Goal: Task Accomplishment & Management: Use online tool/utility

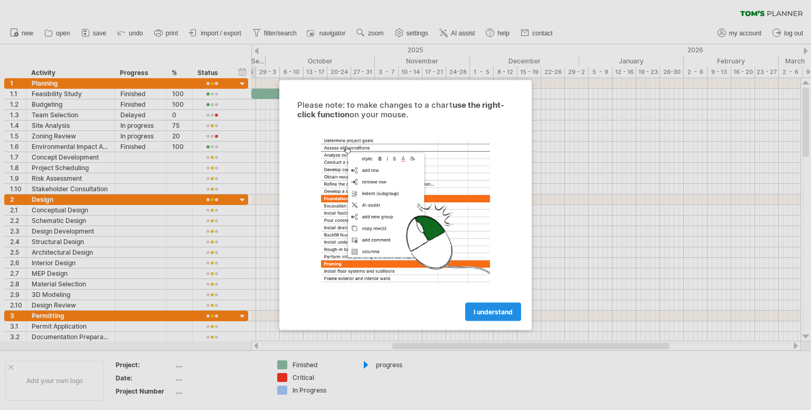
click at [497, 310] on span "I understand" at bounding box center [493, 312] width 39 height 8
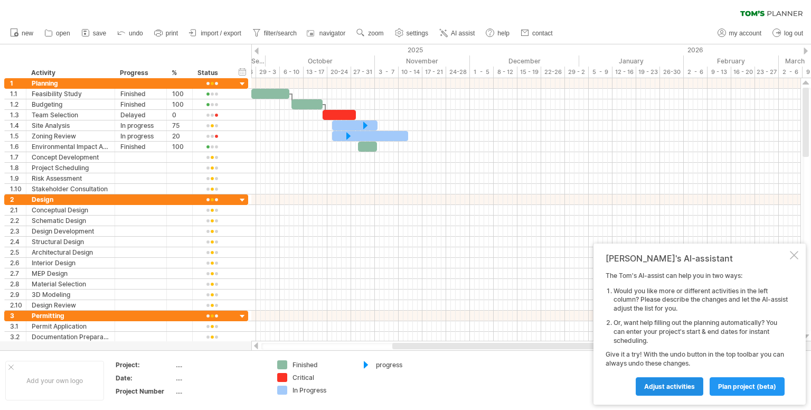
click at [671, 386] on span "Adjust activities" at bounding box center [669, 386] width 51 height 8
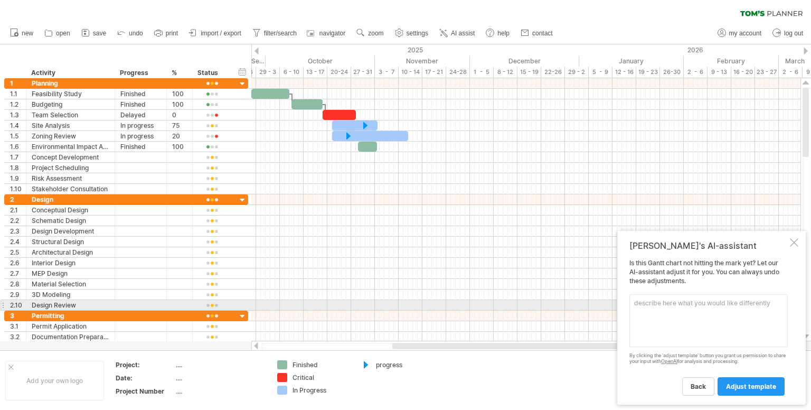
click at [646, 303] on textarea at bounding box center [709, 320] width 158 height 53
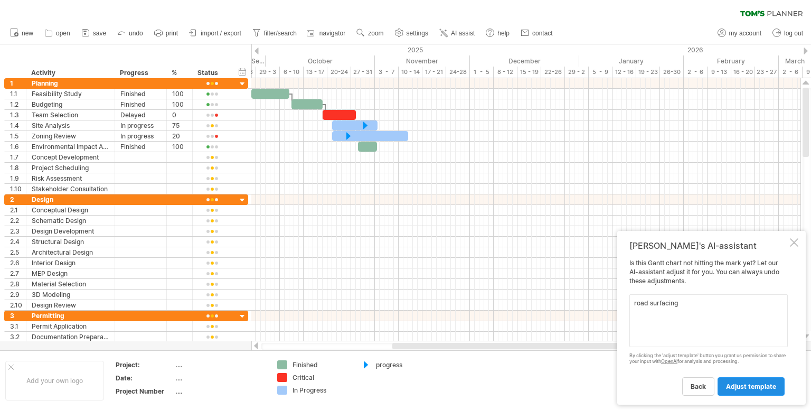
type textarea "road surfacing"
click at [756, 384] on span "adjust template" at bounding box center [751, 386] width 50 height 8
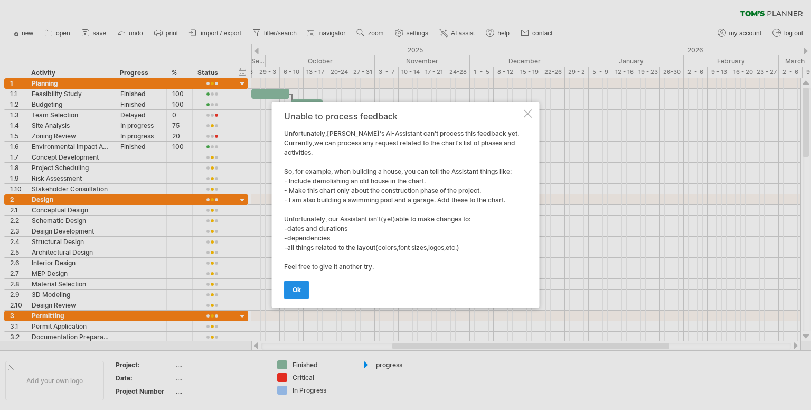
click at [292, 283] on link "ok" at bounding box center [296, 289] width 25 height 18
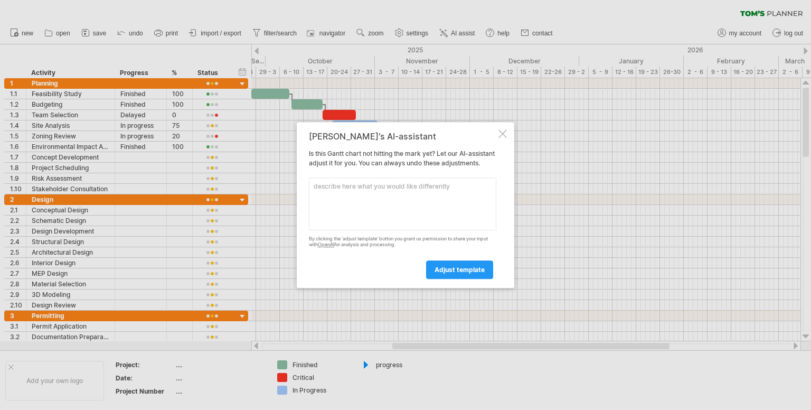
click at [500, 129] on div at bounding box center [503, 133] width 8 height 8
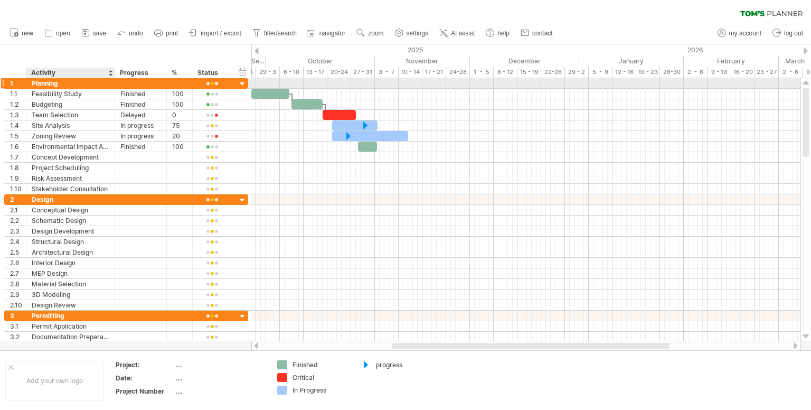
click at [45, 86] on div "Planning" at bounding box center [71, 83] width 78 height 10
click at [66, 87] on input "********" at bounding box center [71, 83] width 78 height 10
type input "*"
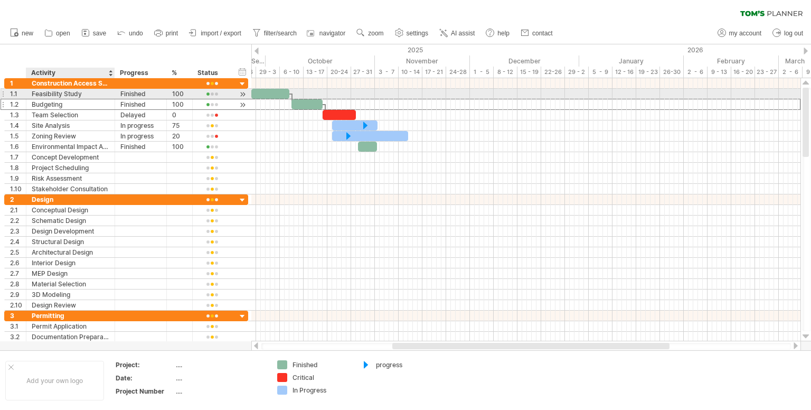
click at [79, 99] on div "Budgeting" at bounding box center [71, 104] width 78 height 10
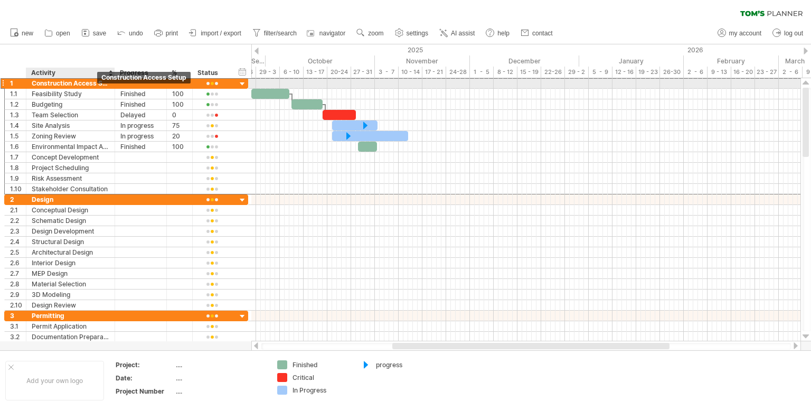
click at [97, 87] on div "Construction Access Setup" at bounding box center [71, 83] width 78 height 10
click at [108, 85] on input "**********" at bounding box center [71, 83] width 78 height 10
click at [101, 83] on input "**********" at bounding box center [71, 83] width 78 height 10
type input "**********"
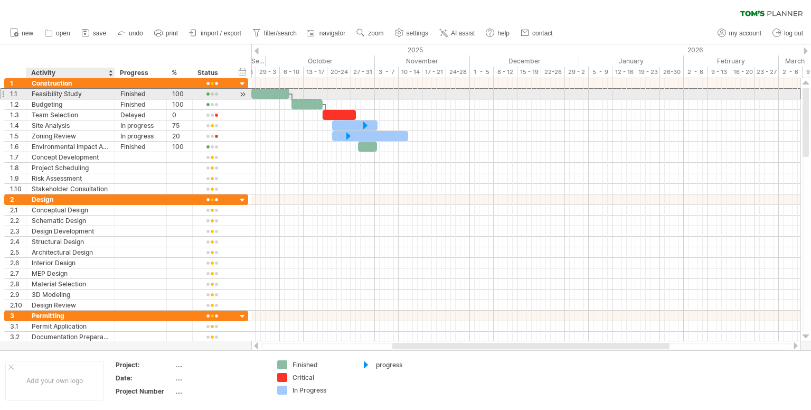
click at [54, 91] on div "Feasibility Study" at bounding box center [71, 94] width 78 height 10
click at [87, 92] on input "**********" at bounding box center [71, 94] width 78 height 10
type input "*"
type input "**********"
click at [142, 97] on div "Finished" at bounding box center [140, 94] width 41 height 10
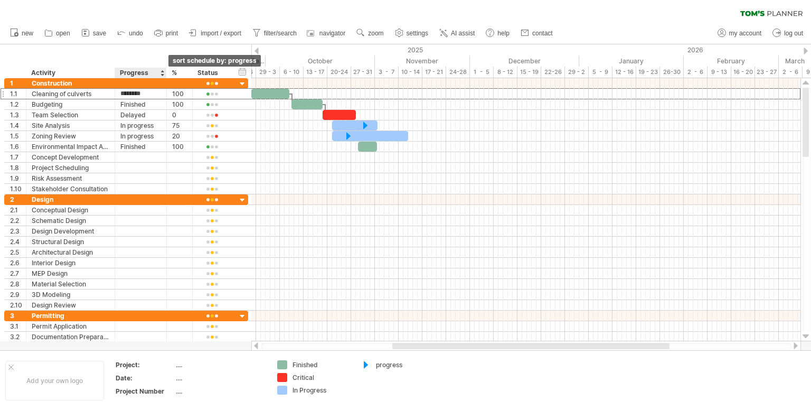
click at [162, 73] on div at bounding box center [162, 73] width 4 height 11
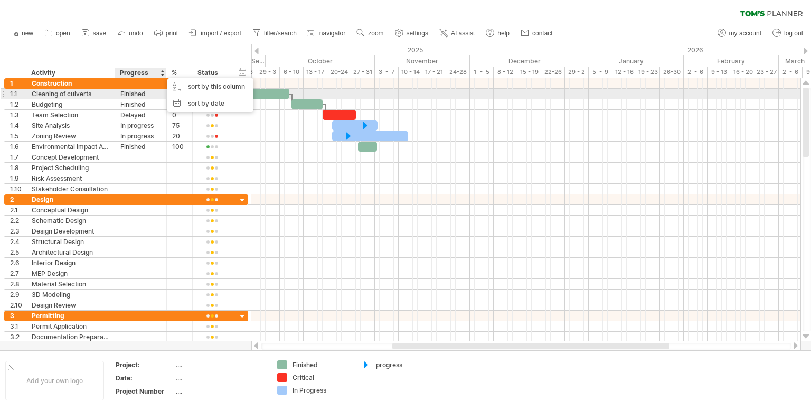
click at [149, 97] on div "Finished" at bounding box center [140, 94] width 41 height 10
type input "*"
type input "**********"
click at [184, 96] on div "100" at bounding box center [179, 94] width 15 height 10
type input "*"
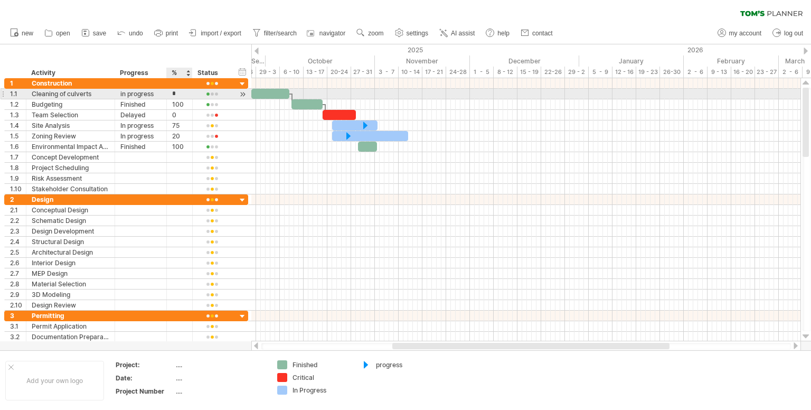
type input "**"
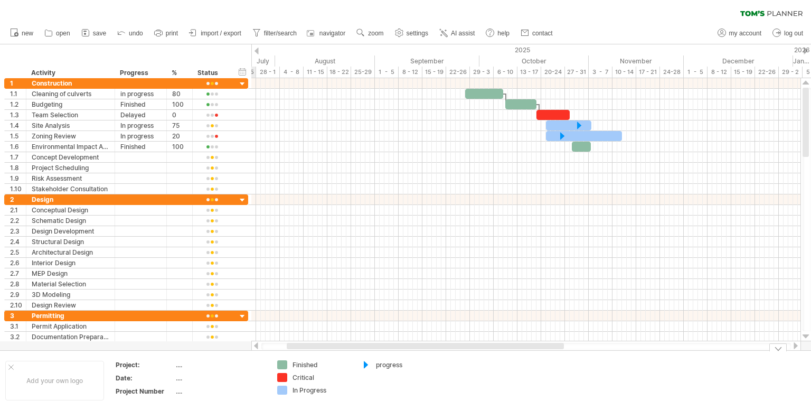
drag, startPoint x: 417, startPoint y: 347, endPoint x: 312, endPoint y: 358, distance: 106.2
click at [312, 358] on div "Trying to reach [DOMAIN_NAME] Connected again... 0% clear filter new 1" at bounding box center [405, 205] width 811 height 410
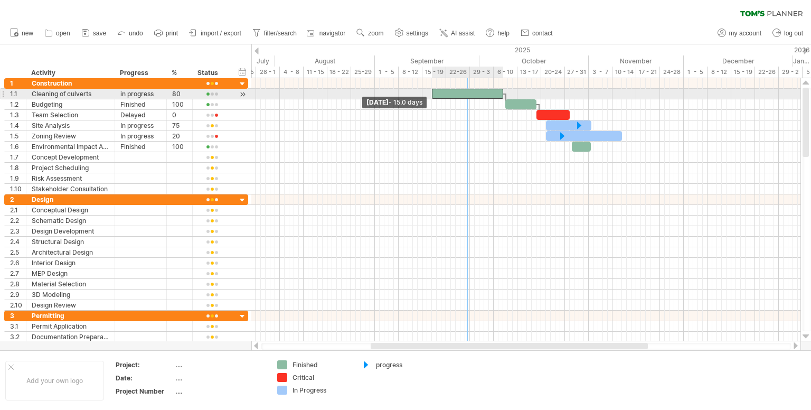
drag, startPoint x: 466, startPoint y: 92, endPoint x: 434, endPoint y: 95, distance: 32.8
click at [434, 95] on span at bounding box center [432, 94] width 4 height 10
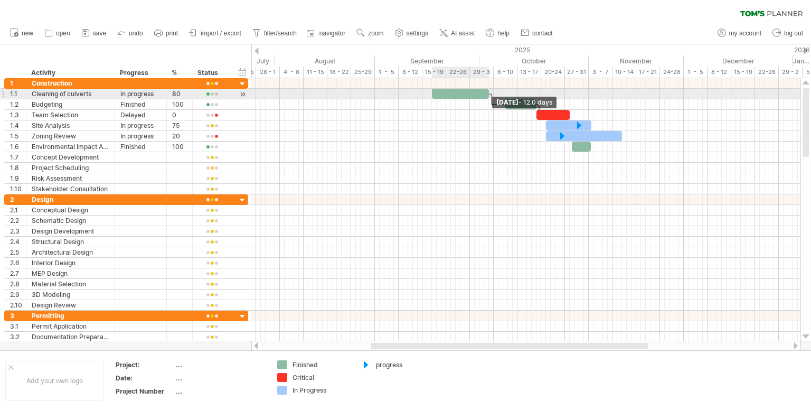
drag, startPoint x: 505, startPoint y: 90, endPoint x: 490, endPoint y: 99, distance: 17.3
click at [490, 99] on div "[DATE] - 12.0 days [DATE] - 15.0 days" at bounding box center [525, 209] width 549 height 263
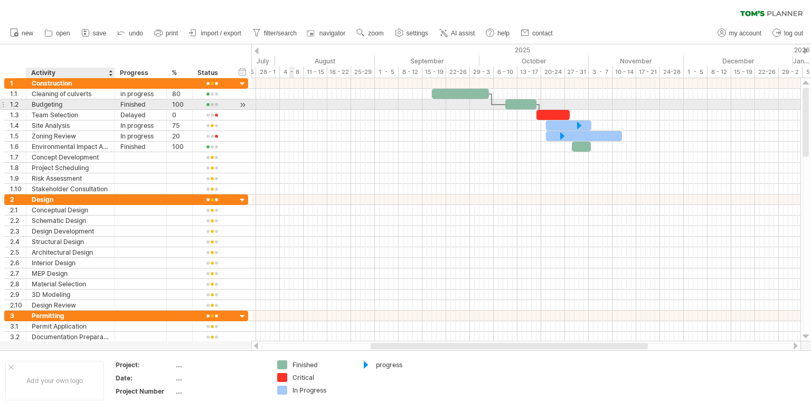
click at [65, 109] on div "**********" at bounding box center [126, 136] width 244 height 116
click at [70, 106] on div "Budgeting" at bounding box center [71, 104] width 78 height 10
type input "*"
type input "**********"
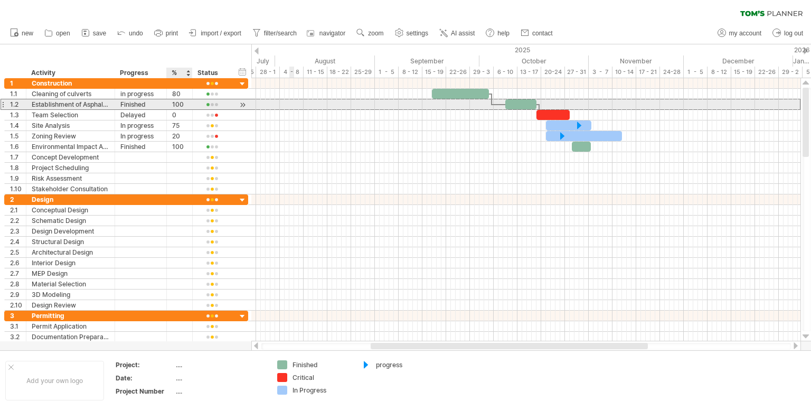
click at [185, 106] on div "100" at bounding box center [179, 104] width 15 height 10
type input "*"
click at [148, 107] on div "Finished" at bounding box center [140, 104] width 41 height 10
type input "*"
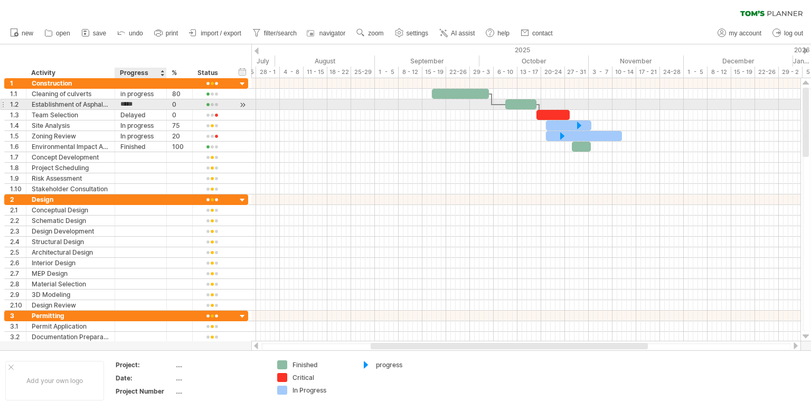
type input "*******"
drag, startPoint x: 506, startPoint y: 105, endPoint x: 474, endPoint y: 107, distance: 31.2
click at [474, 107] on span at bounding box center [475, 104] width 4 height 10
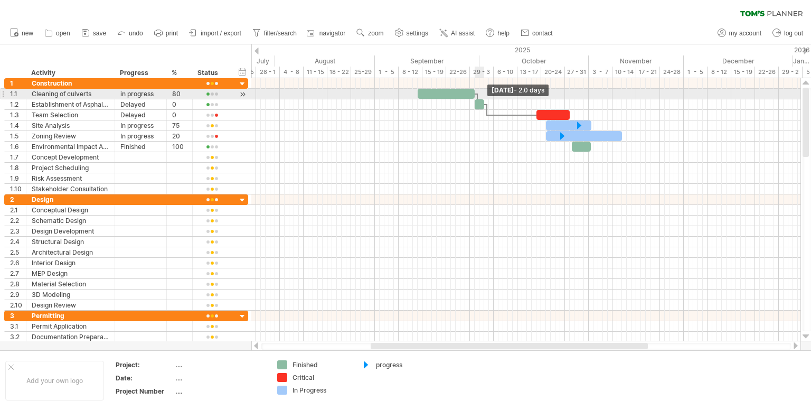
drag, startPoint x: 535, startPoint y: 102, endPoint x: 482, endPoint y: 91, distance: 54.0
click at [482, 91] on div "[DATE] - 2.0 days [DATE] - 13.0 days" at bounding box center [525, 209] width 549 height 263
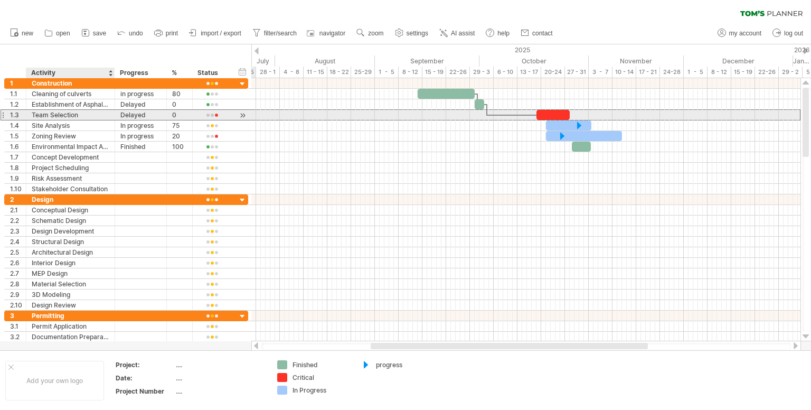
click at [81, 114] on div "Team Selection" at bounding box center [71, 115] width 78 height 10
type input "*"
type input "**********"
drag, startPoint x: 537, startPoint y: 115, endPoint x: 488, endPoint y: 119, distance: 49.3
click at [488, 119] on span at bounding box center [487, 115] width 4 height 10
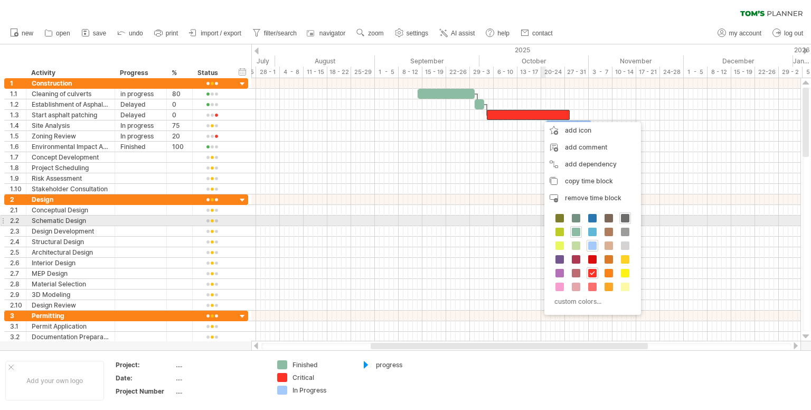
click at [624, 219] on span at bounding box center [625, 218] width 8 height 8
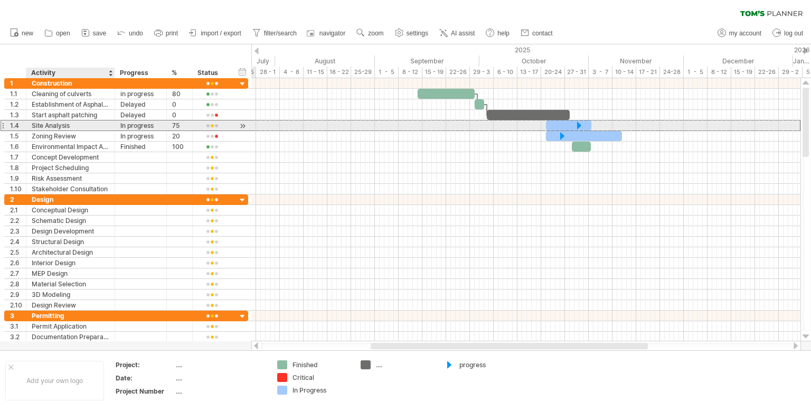
click at [80, 128] on div "Site Analysis" at bounding box center [71, 125] width 78 height 10
type input "*"
type input "**********"
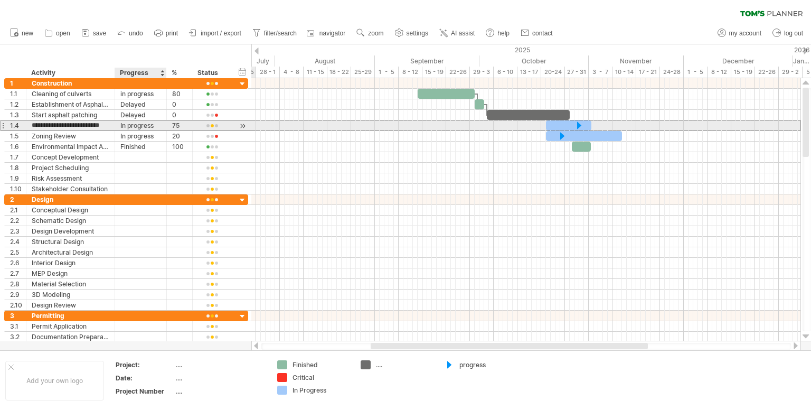
click at [155, 127] on div "In progress" at bounding box center [140, 125] width 41 height 10
type input "*"
type input "*******"
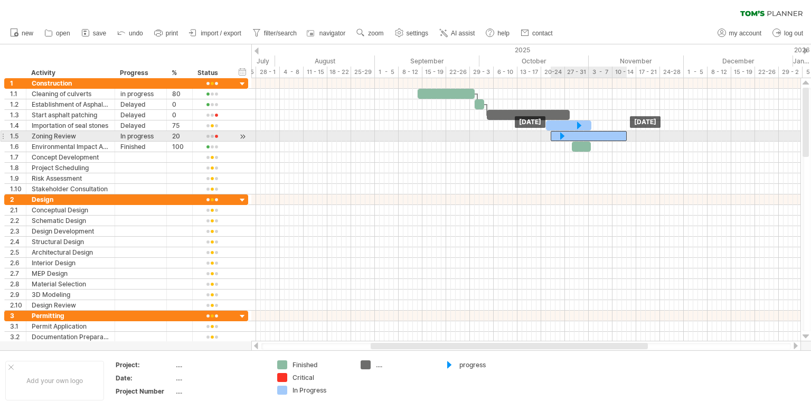
drag, startPoint x: 548, startPoint y: 134, endPoint x: 554, endPoint y: 132, distance: 5.7
click at [554, 132] on div at bounding box center [589, 136] width 76 height 10
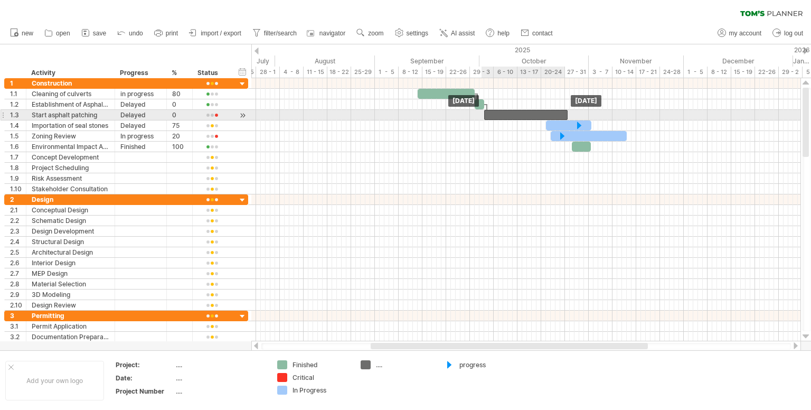
click at [563, 111] on div at bounding box center [525, 115] width 83 height 10
drag, startPoint x: 569, startPoint y: 113, endPoint x: 517, endPoint y: 113, distance: 51.8
click at [517, 113] on span at bounding box center [515, 115] width 4 height 10
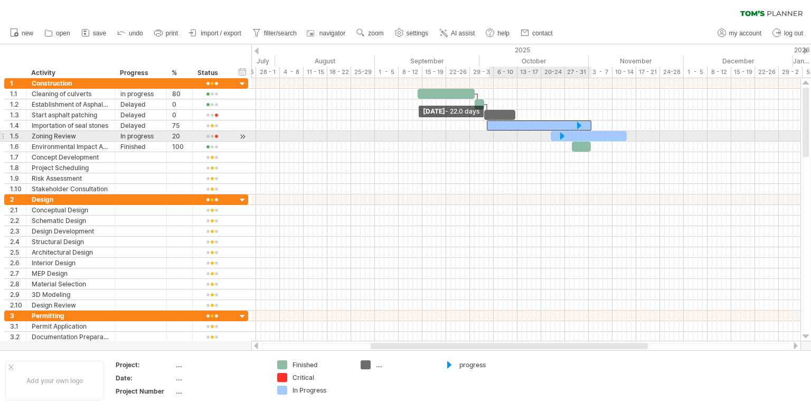
drag, startPoint x: 546, startPoint y: 122, endPoint x: 487, endPoint y: 135, distance: 60.5
click at [487, 135] on div "[DATE] - 6.5 days [DATE] - 22.0 days" at bounding box center [525, 209] width 549 height 263
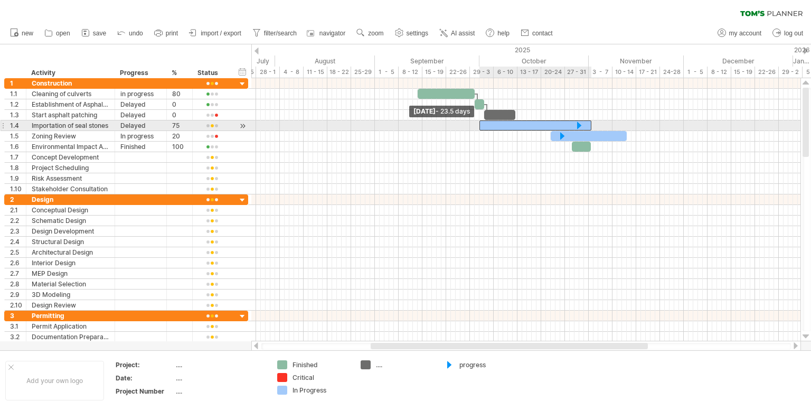
drag, startPoint x: 488, startPoint y: 123, endPoint x: 481, endPoint y: 128, distance: 8.7
click at [481, 128] on span at bounding box center [480, 125] width 4 height 10
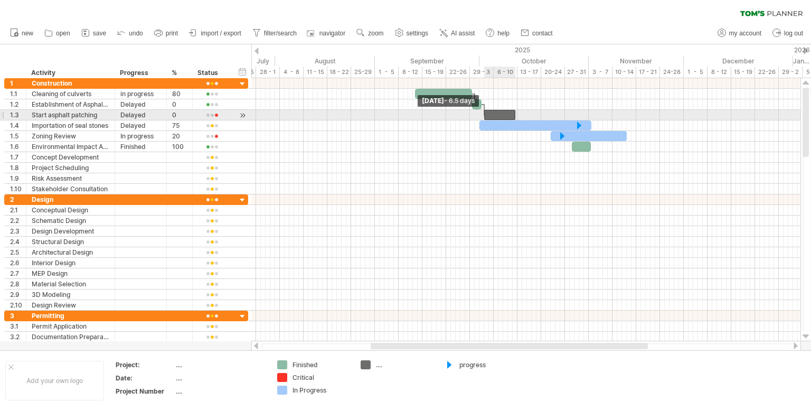
click at [482, 119] on div "[DATE] - 6.5 days [DATE] - 6.5 days" at bounding box center [525, 209] width 549 height 263
click at [507, 118] on div "remove dependency" at bounding box center [534, 119] width 90 height 17
drag, startPoint x: 485, startPoint y: 115, endPoint x: 478, endPoint y: 118, distance: 8.0
click at [478, 118] on span at bounding box center [477, 115] width 4 height 10
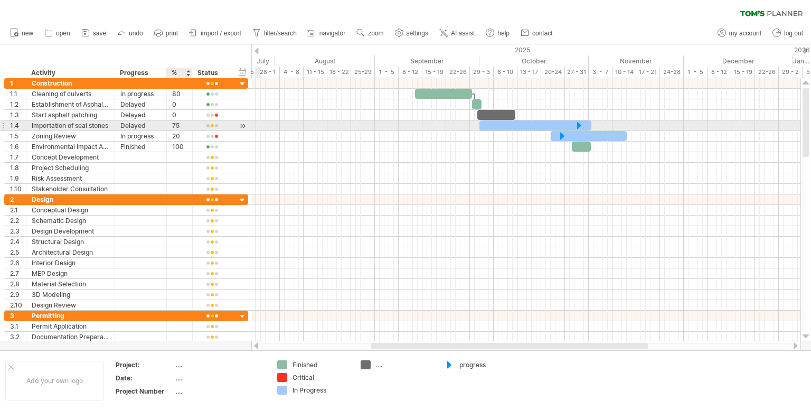
click at [182, 121] on div "75" at bounding box center [179, 125] width 15 height 10
type input "*"
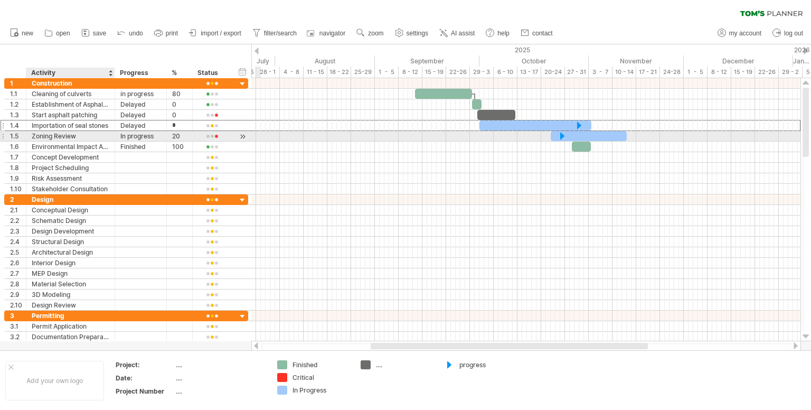
click at [88, 137] on div "Zoning Review" at bounding box center [71, 136] width 78 height 10
type input "*"
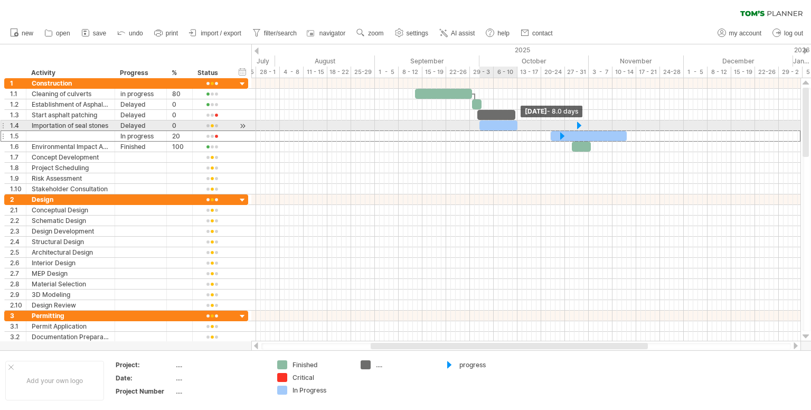
drag, startPoint x: 590, startPoint y: 125, endPoint x: 516, endPoint y: 129, distance: 73.6
click at [516, 129] on span at bounding box center [518, 125] width 4 height 10
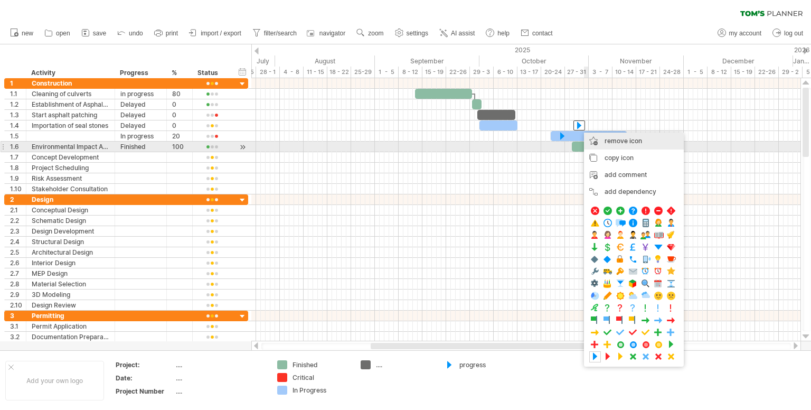
click at [612, 143] on span "remove icon" at bounding box center [624, 141] width 38 height 8
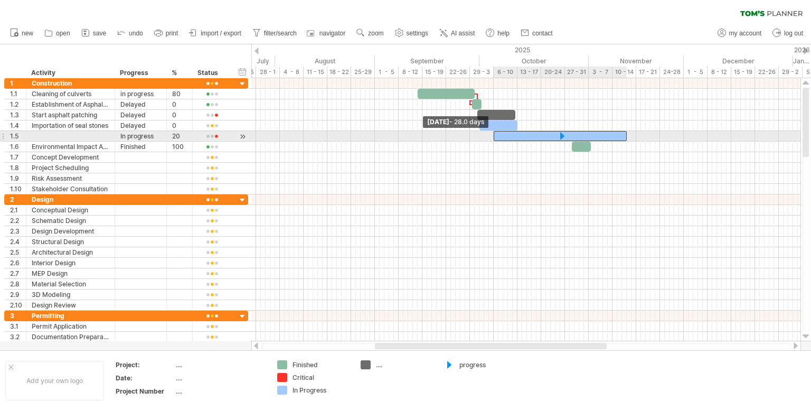
drag, startPoint x: 552, startPoint y: 136, endPoint x: 496, endPoint y: 135, distance: 56.0
click at [496, 135] on div at bounding box center [560, 136] width 133 height 10
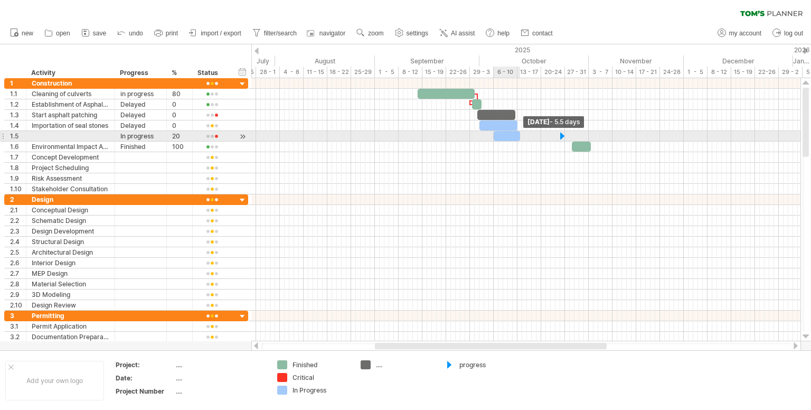
drag, startPoint x: 625, startPoint y: 135, endPoint x: 518, endPoint y: 136, distance: 107.2
click at [518, 136] on span at bounding box center [520, 136] width 4 height 10
click at [70, 134] on div at bounding box center [71, 136] width 78 height 10
type input "**********"
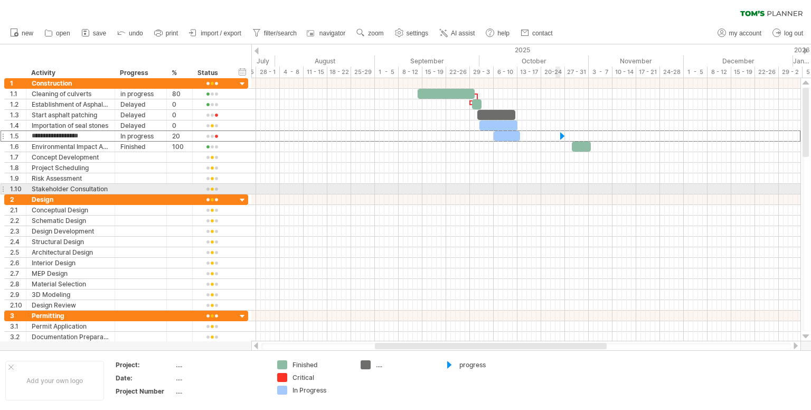
click at [558, 186] on div at bounding box center [525, 189] width 549 height 11
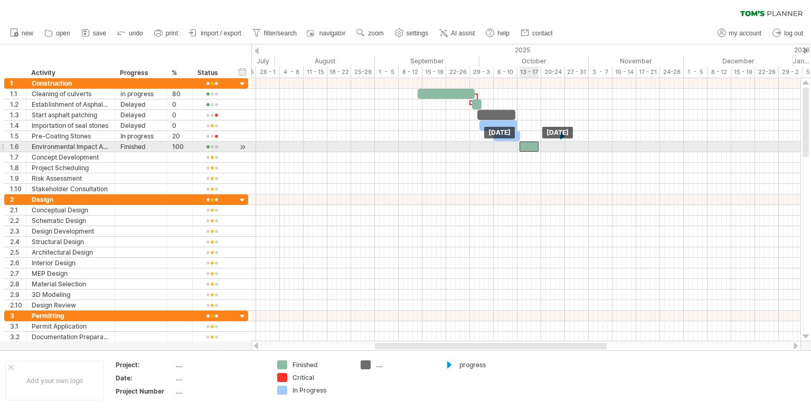
drag, startPoint x: 576, startPoint y: 148, endPoint x: 524, endPoint y: 144, distance: 52.4
click at [524, 144] on div at bounding box center [529, 147] width 19 height 10
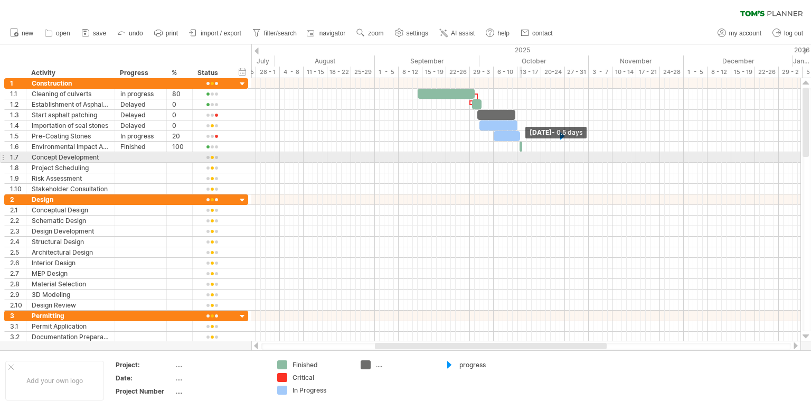
drag, startPoint x: 537, startPoint y: 146, endPoint x: 520, endPoint y: 157, distance: 20.2
click at [520, 157] on div "[DATE] - 0.5 days [DATE]" at bounding box center [525, 209] width 549 height 263
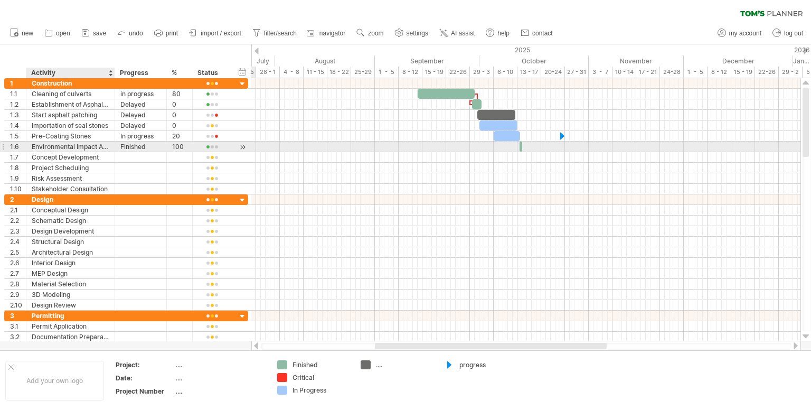
click at [102, 145] on div "Environmental Impact Assessment" at bounding box center [71, 147] width 78 height 10
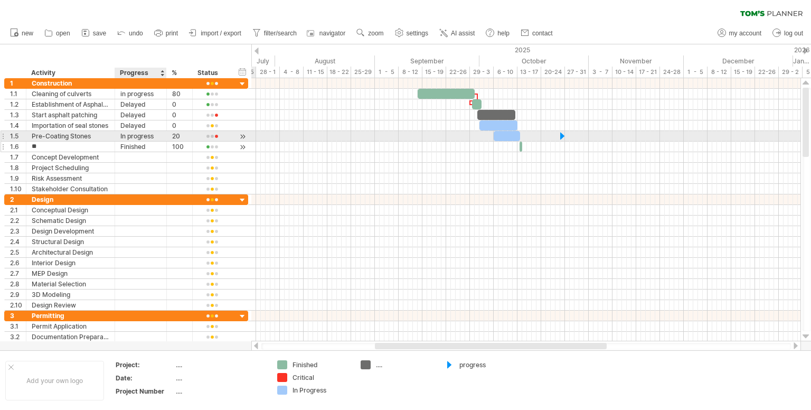
type input "*"
type input "**********"
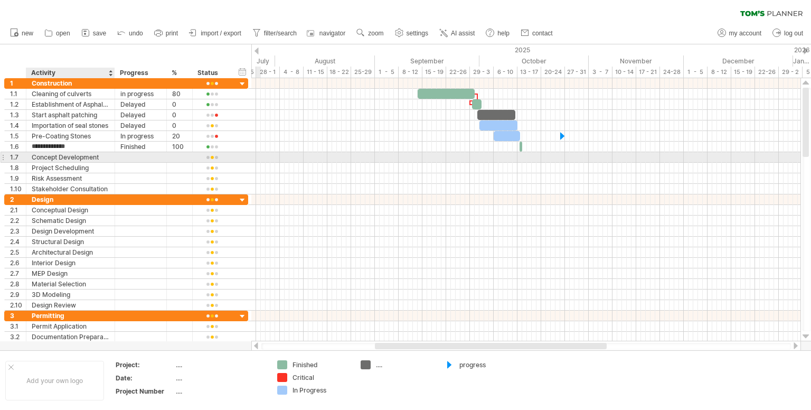
click at [106, 158] on div "Concept Development" at bounding box center [71, 157] width 78 height 10
type input "*"
type input "**********"
drag, startPoint x: 520, startPoint y: 157, endPoint x: 566, endPoint y: 156, distance: 46.0
click at [564, 158] on div at bounding box center [525, 157] width 549 height 11
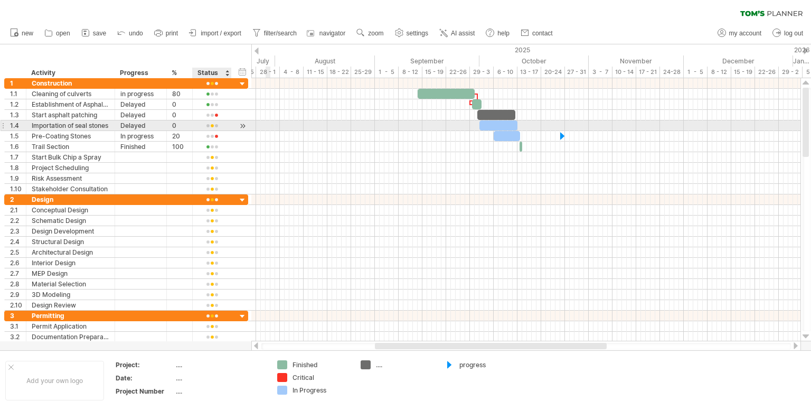
click at [216, 127] on div at bounding box center [212, 126] width 28 height 8
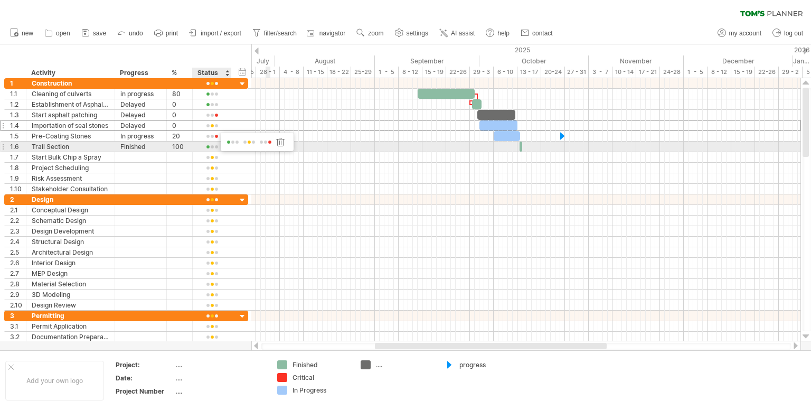
click at [266, 143] on span at bounding box center [265, 142] width 15 height 8
click at [209, 144] on div at bounding box center [212, 147] width 28 height 8
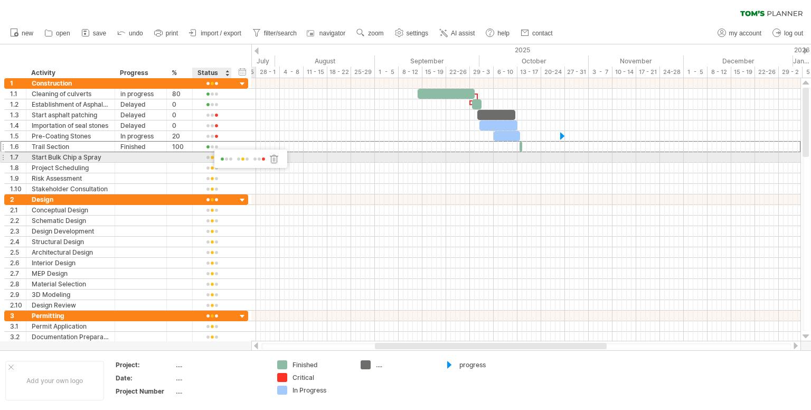
click at [258, 156] on span at bounding box center [259, 159] width 15 height 8
click at [208, 157] on div at bounding box center [212, 158] width 28 height 8
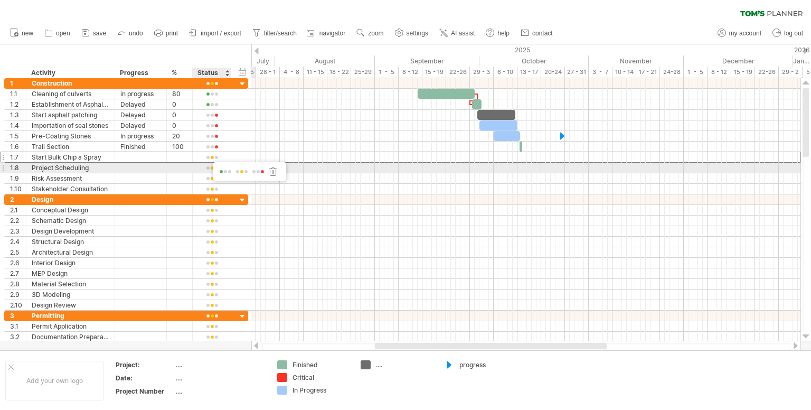
click at [258, 170] on span at bounding box center [258, 172] width 15 height 8
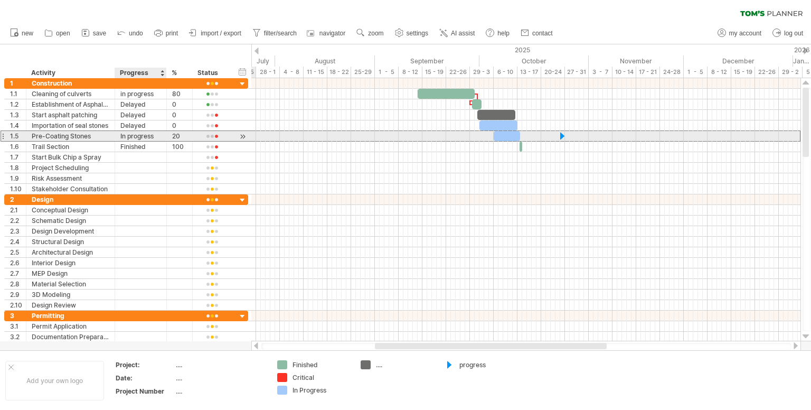
click at [157, 137] on div "In progress" at bounding box center [140, 136] width 41 height 10
type input "*"
type input "*******"
type input "*"
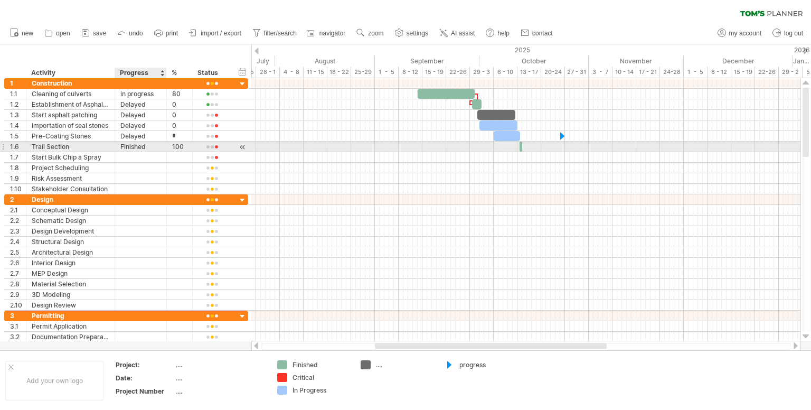
click at [149, 146] on div "Finished" at bounding box center [140, 147] width 41 height 10
type input "*"
type input "*******"
click at [186, 148] on div "100" at bounding box center [179, 147] width 15 height 10
type input "*"
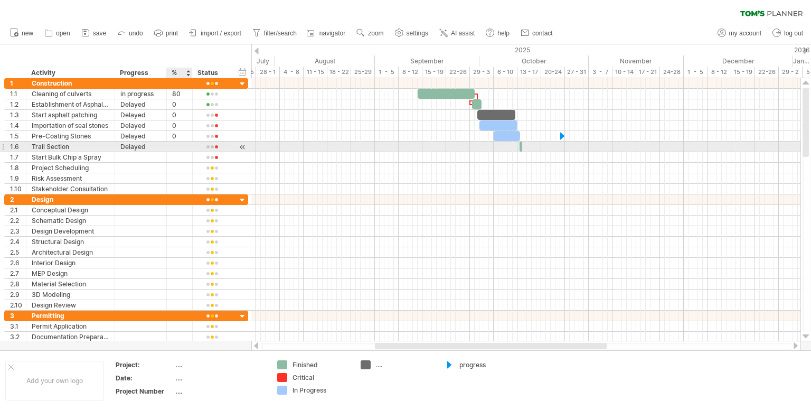
type input "*"
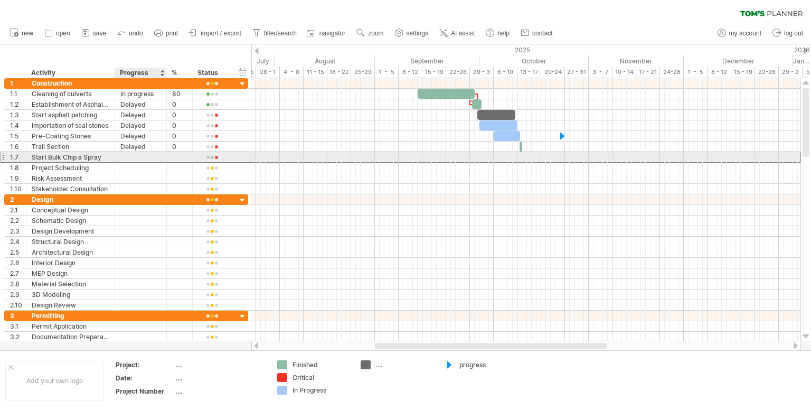
click at [138, 157] on div at bounding box center [140, 157] width 41 height 10
type input "*******"
click at [174, 155] on div at bounding box center [179, 157] width 15 height 10
type input "*"
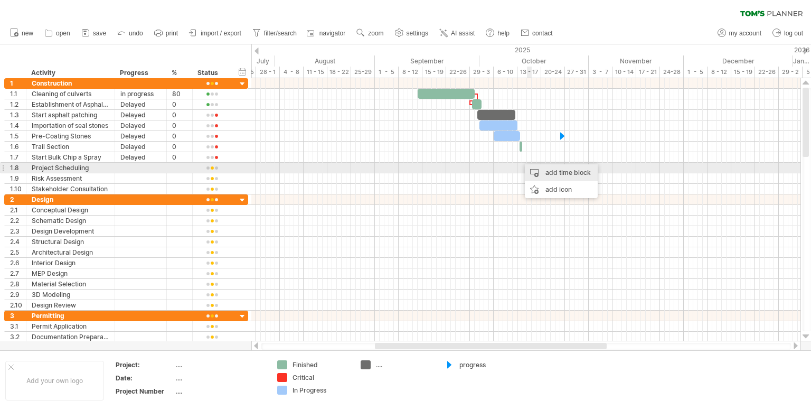
click at [532, 170] on div "add time block" at bounding box center [561, 172] width 73 height 17
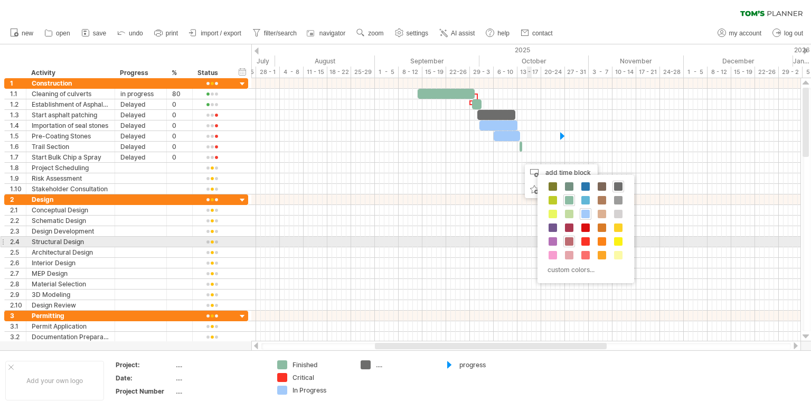
click at [568, 242] on span at bounding box center [569, 241] width 8 height 8
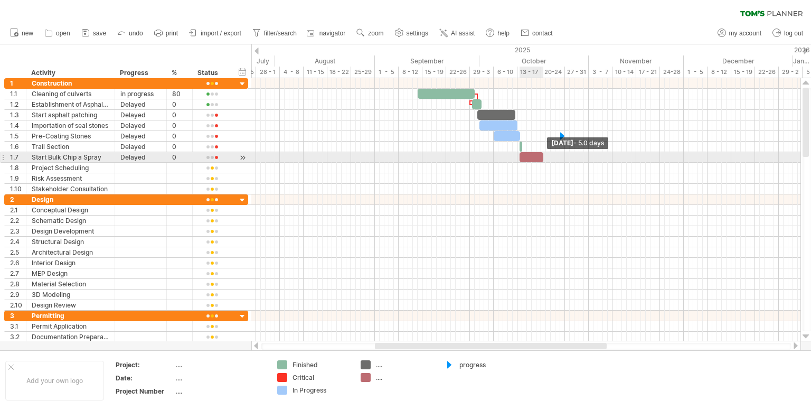
drag, startPoint x: 524, startPoint y: 160, endPoint x: 544, endPoint y: 161, distance: 19.6
click at [544, 161] on span at bounding box center [543, 157] width 4 height 10
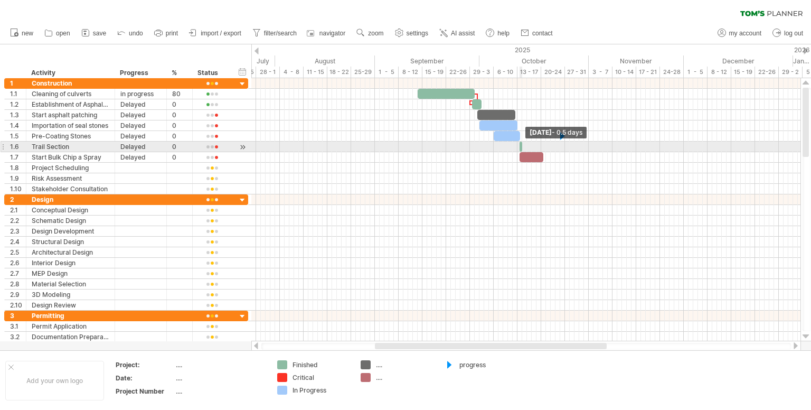
drag, startPoint x: 521, startPoint y: 144, endPoint x: 507, endPoint y: 148, distance: 15.2
click at [507, 148] on div "[DATE] - 0.5 days [DATE]" at bounding box center [525, 209] width 549 height 263
drag, startPoint x: 520, startPoint y: 145, endPoint x: 503, endPoint y: 144, distance: 17.5
click at [503, 144] on div "[DATE] - 0.5 days [DATE]" at bounding box center [525, 209] width 549 height 263
click at [520, 147] on div at bounding box center [521, 147] width 3 height 10
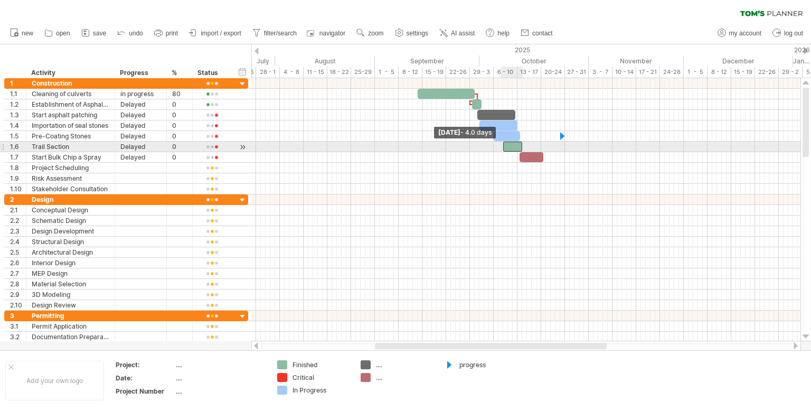
drag, startPoint x: 518, startPoint y: 147, endPoint x: 500, endPoint y: 142, distance: 18.1
click at [500, 142] on div "[DATE] - 0.5 days [DATE] - 4.0 days" at bounding box center [525, 209] width 549 height 263
drag, startPoint x: 522, startPoint y: 145, endPoint x: 507, endPoint y: 149, distance: 16.3
click at [507, 149] on span at bounding box center [506, 147] width 4 height 10
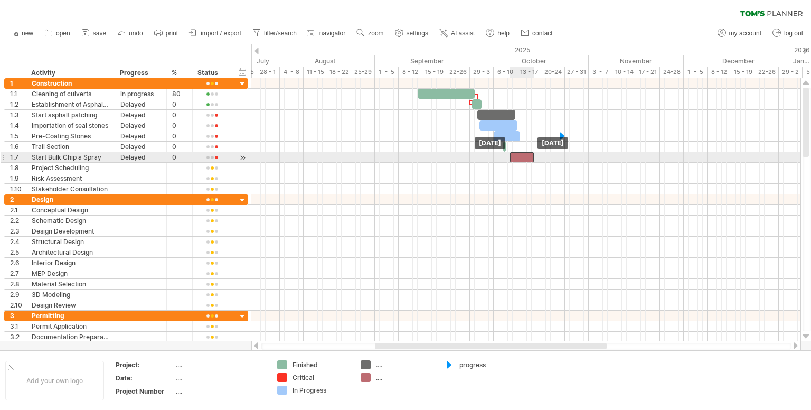
drag, startPoint x: 524, startPoint y: 155, endPoint x: 515, endPoint y: 158, distance: 10.0
click at [515, 158] on div at bounding box center [522, 157] width 24 height 10
click at [520, 160] on div at bounding box center [520, 157] width 24 height 10
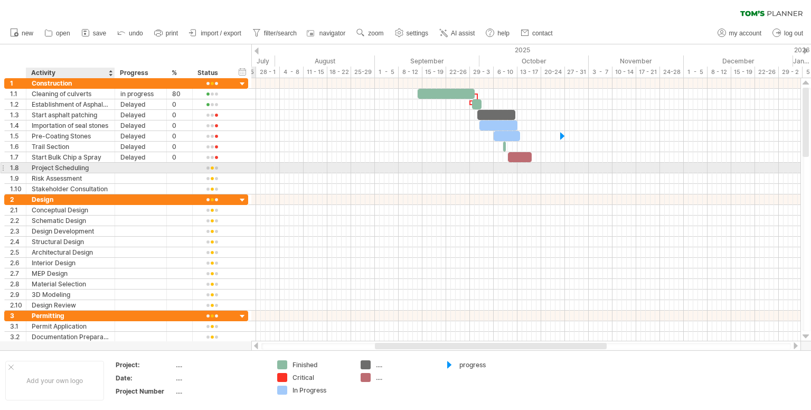
click at [91, 168] on div "Project Scheduling" at bounding box center [71, 168] width 78 height 10
type input "*"
type input "**********"
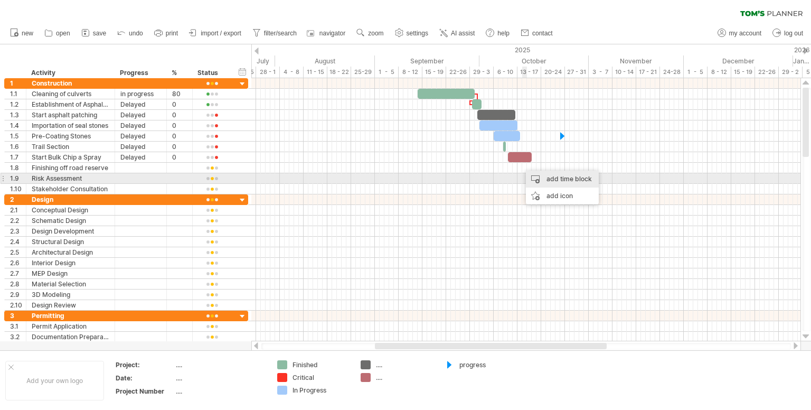
click at [545, 180] on div "add time block" at bounding box center [562, 179] width 73 height 17
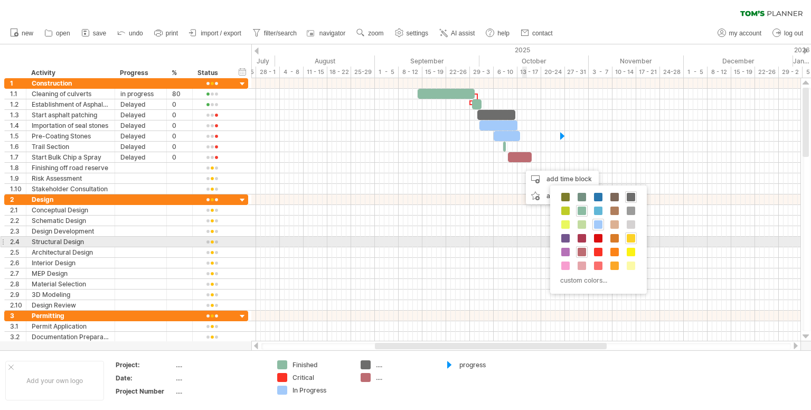
click at [630, 241] on span at bounding box center [631, 238] width 8 height 8
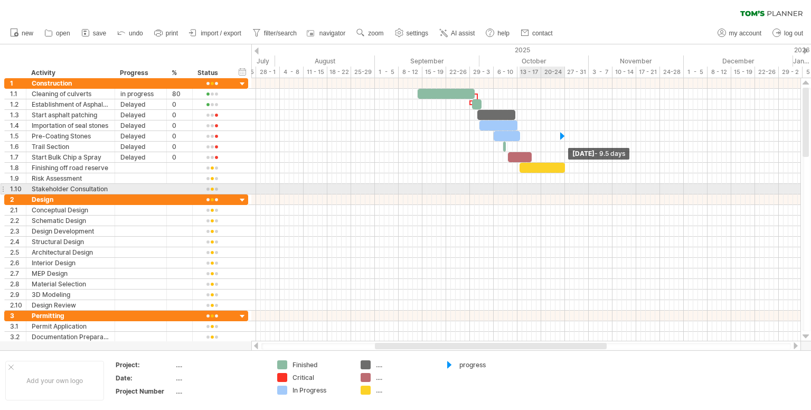
drag, startPoint x: 524, startPoint y: 169, endPoint x: 564, endPoint y: 184, distance: 42.5
click at [564, 184] on div "[DATE] - 9.5 days [DATE]" at bounding box center [525, 209] width 549 height 263
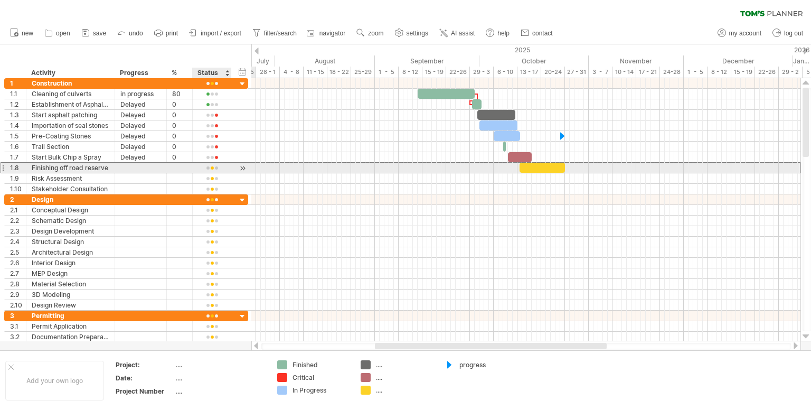
click at [217, 168] on div at bounding box center [212, 168] width 28 height 8
click at [217, 167] on div at bounding box center [212, 168] width 28 height 8
click at [142, 167] on div at bounding box center [140, 168] width 41 height 10
type input "**********"
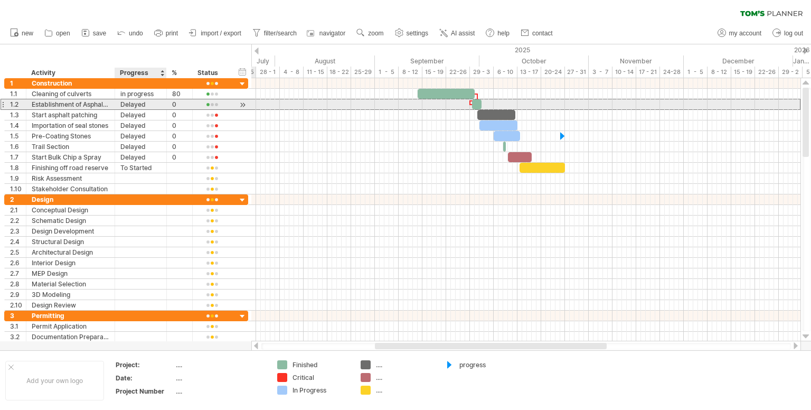
click at [135, 105] on div "Delayed" at bounding box center [140, 104] width 41 height 10
click at [149, 106] on input "*******" at bounding box center [140, 104] width 41 height 10
type input "*"
type input "**********"
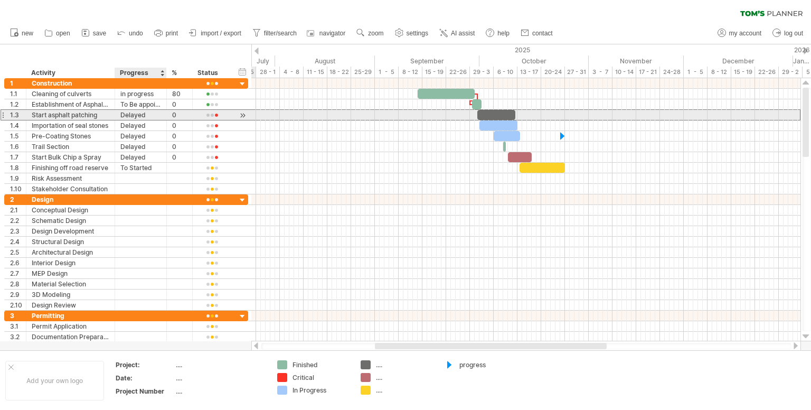
click at [152, 118] on div "Delayed" at bounding box center [140, 115] width 41 height 10
type input "*"
type input "**********"
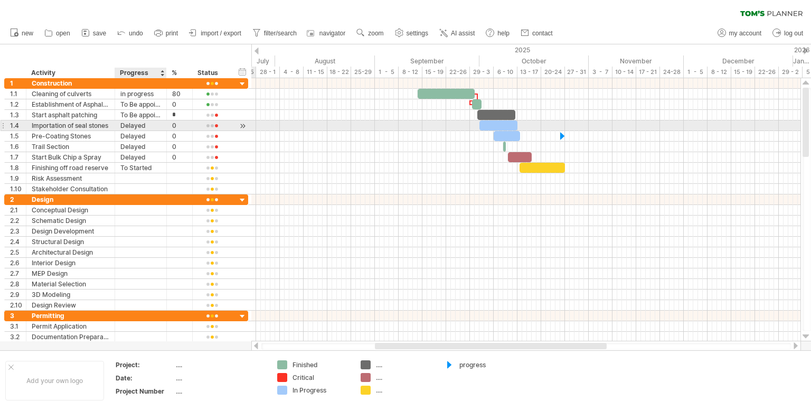
click at [152, 123] on div "Delayed" at bounding box center [140, 125] width 41 height 10
type input "*"
type input "**********"
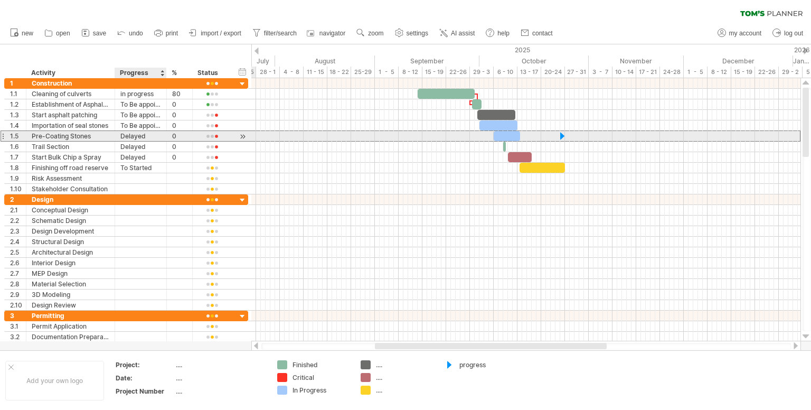
click at [146, 137] on div "Delayed" at bounding box center [140, 136] width 41 height 10
type input "*"
type input "**********"
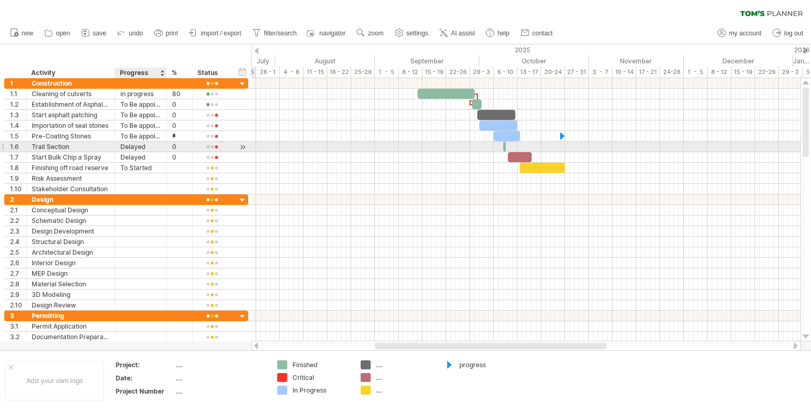
click at [148, 144] on div "Delayed" at bounding box center [140, 147] width 41 height 10
type input "*"
type input "**********"
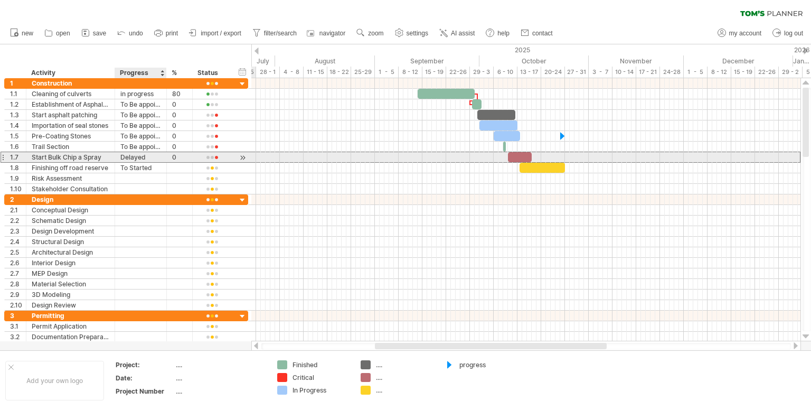
click at [148, 157] on div "Delayed" at bounding box center [140, 157] width 41 height 10
type input "*"
type input "**********"
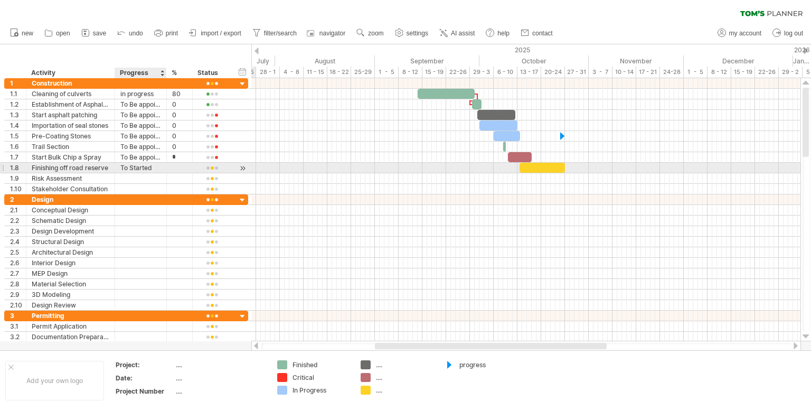
click at [155, 168] on div "To Started" at bounding box center [140, 168] width 41 height 10
type input "**********"
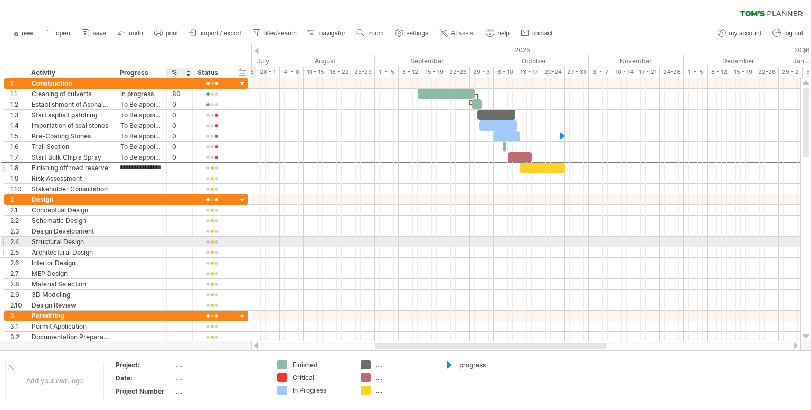
click at [180, 247] on div at bounding box center [179, 252] width 15 height 10
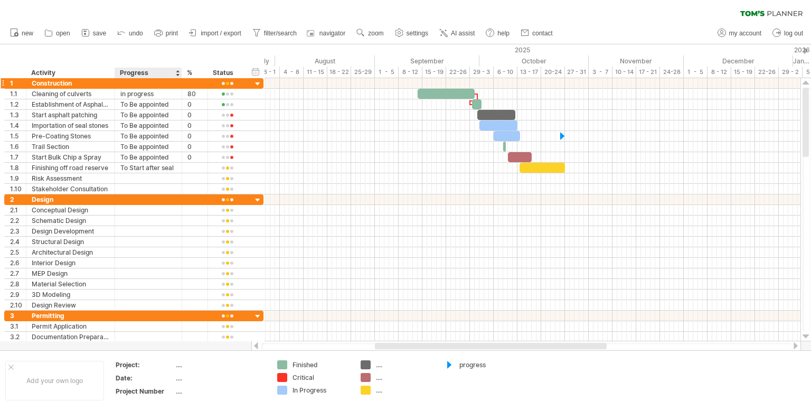
drag, startPoint x: 165, startPoint y: 72, endPoint x: 180, endPoint y: 81, distance: 17.5
click at [180, 81] on div "Trying to reach [DOMAIN_NAME] Connected again... 0% clear filter new 1" at bounding box center [405, 205] width 811 height 410
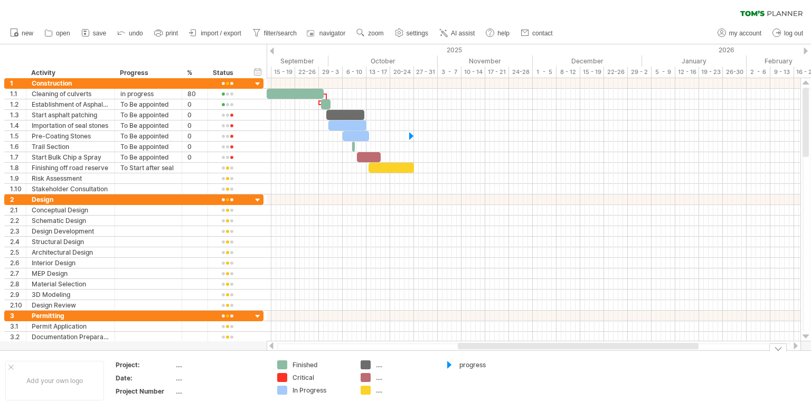
drag, startPoint x: 465, startPoint y: 345, endPoint x: 535, endPoint y: 354, distance: 70.3
click at [535, 354] on div "Trying to reach [DOMAIN_NAME] Connected again... 0% clear filter new 1" at bounding box center [405, 205] width 811 height 410
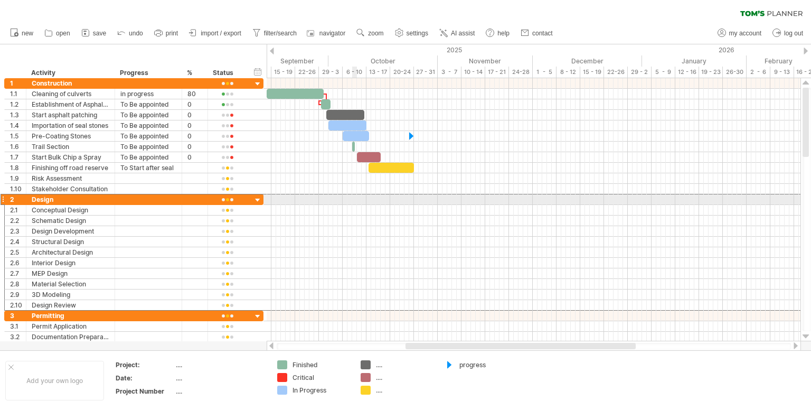
click at [2, 197] on div at bounding box center [3, 199] width 4 height 11
click at [260, 199] on div at bounding box center [258, 200] width 10 height 10
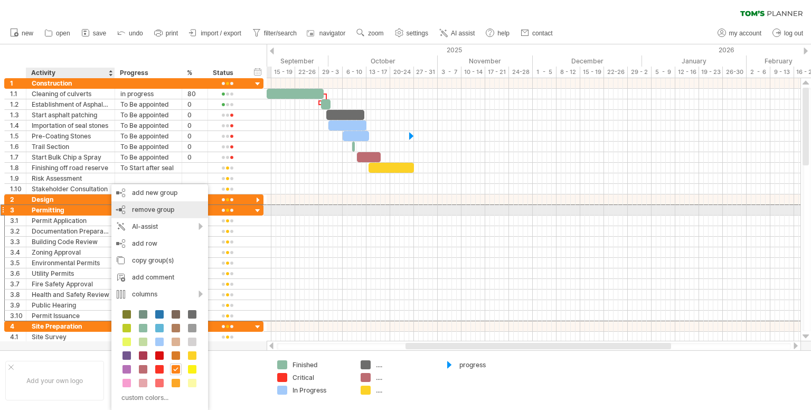
click at [142, 213] on div "remove group remove selected groups" at bounding box center [159, 209] width 97 height 17
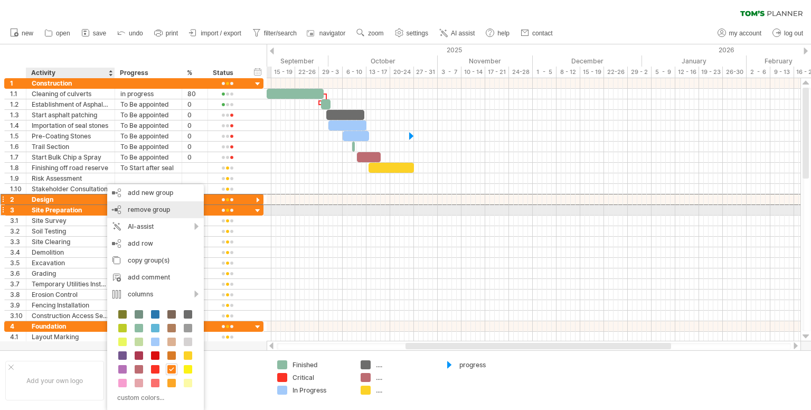
click at [141, 211] on span "remove group" at bounding box center [149, 209] width 42 height 8
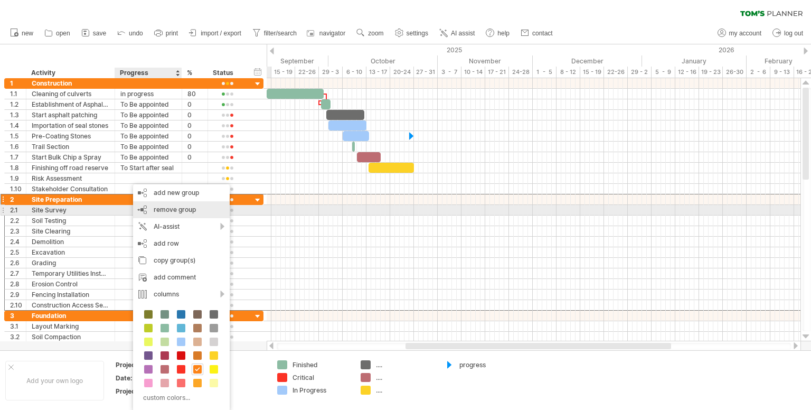
click at [172, 211] on span "remove group" at bounding box center [175, 209] width 42 height 8
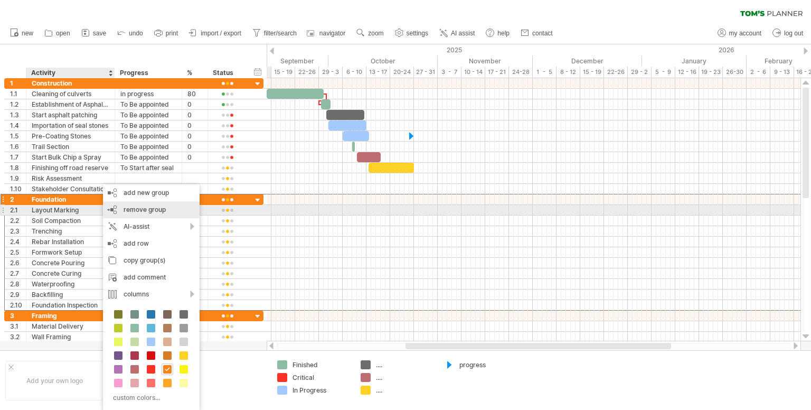
click at [131, 210] on span "remove group" at bounding box center [145, 209] width 42 height 8
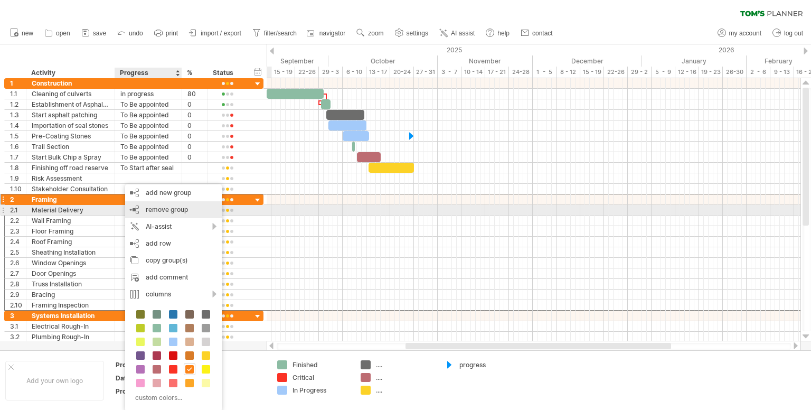
click at [154, 208] on span "remove group" at bounding box center [167, 209] width 42 height 8
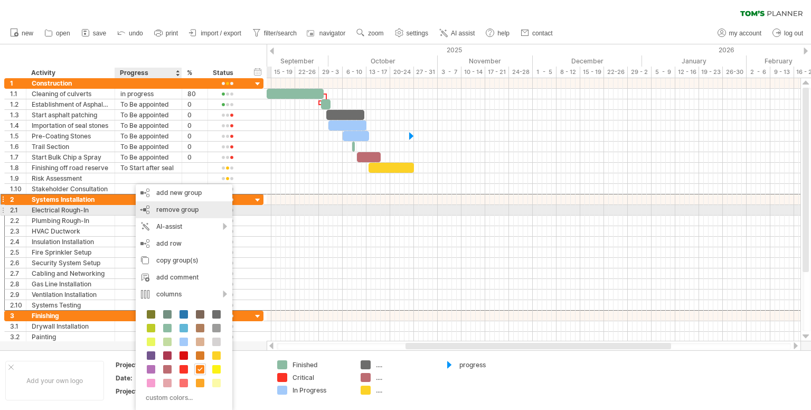
click at [172, 210] on span "remove group" at bounding box center [177, 209] width 42 height 8
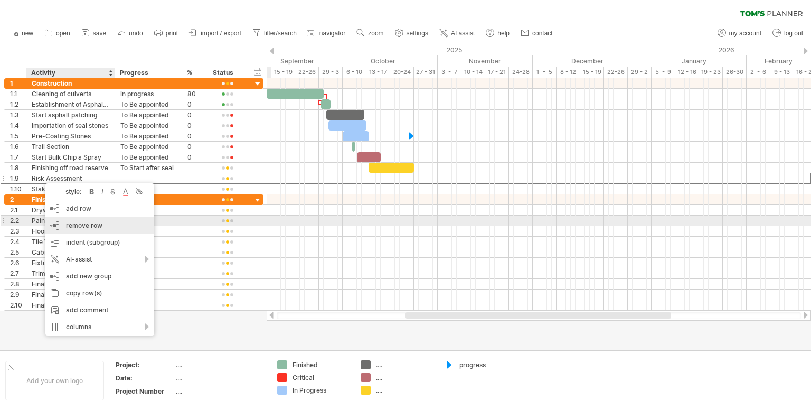
click at [79, 223] on span "remove row" at bounding box center [84, 225] width 36 height 8
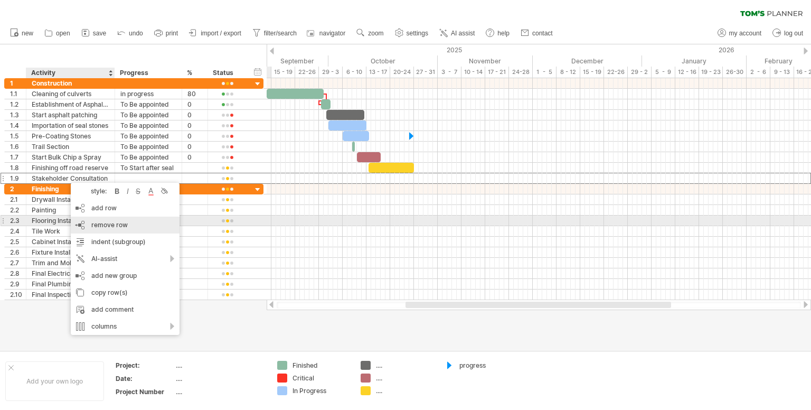
click at [105, 226] on span "remove row" at bounding box center [109, 225] width 36 height 8
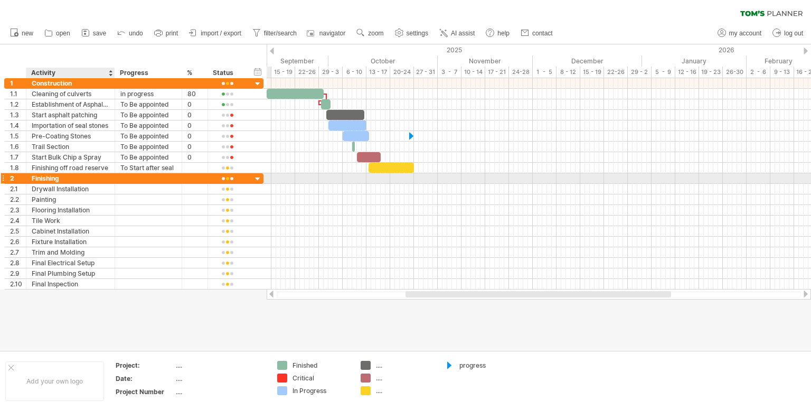
click at [64, 178] on div "Finishing" at bounding box center [71, 178] width 78 height 10
type input "*"
type input "**********"
click at [93, 184] on div "Drywall Installation" at bounding box center [71, 189] width 78 height 10
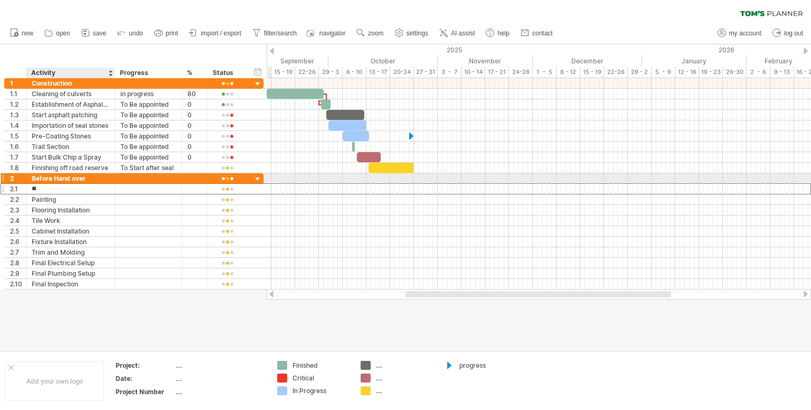
type input "*"
type input "**********"
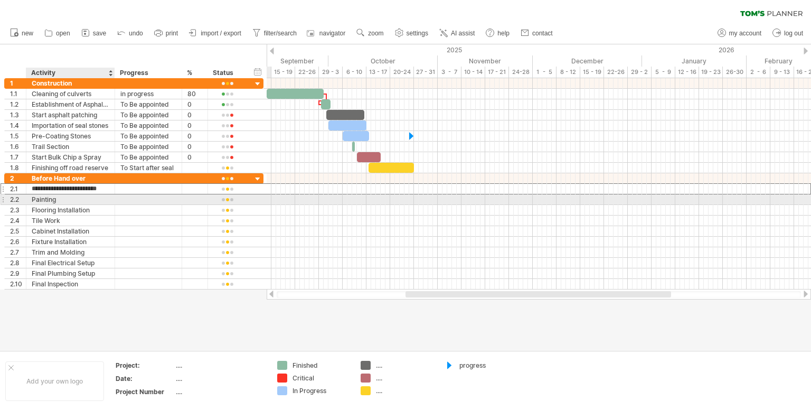
click at [94, 197] on div "Painting" at bounding box center [71, 199] width 78 height 10
type input "*"
click at [88, 205] on div "Flooring Installation" at bounding box center [71, 210] width 78 height 10
click at [88, 200] on div "De Establishment of plant" at bounding box center [71, 199] width 78 height 10
click at [109, 199] on div "**********" at bounding box center [70, 199] width 89 height 10
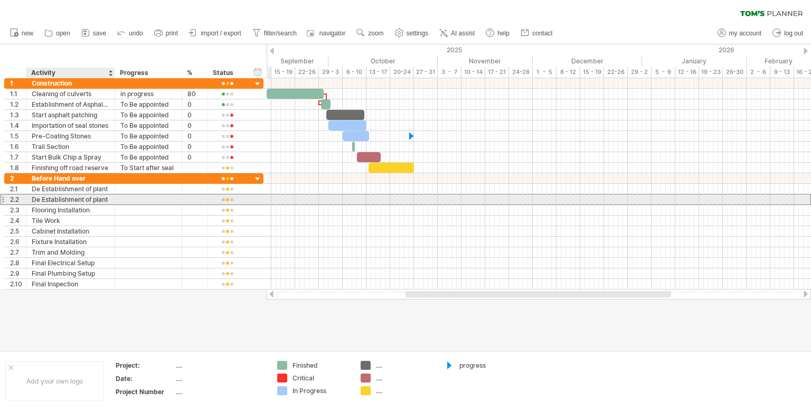
click at [104, 197] on div "De Establishment of plant" at bounding box center [71, 199] width 78 height 10
type input "**********"
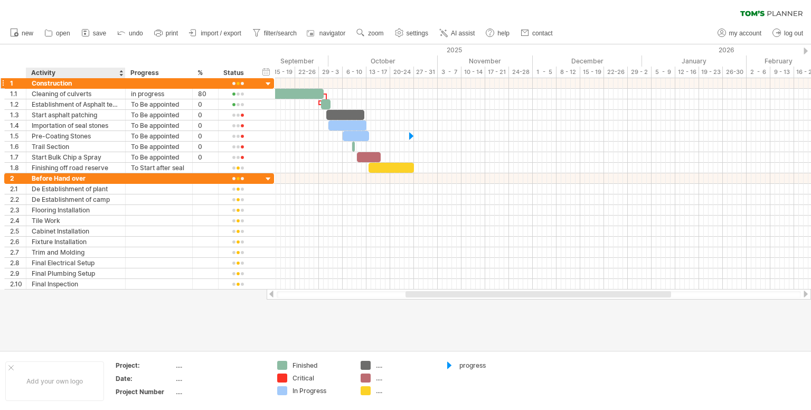
drag, startPoint x: 113, startPoint y: 76, endPoint x: 124, endPoint y: 80, distance: 11.2
click at [124, 80] on div "Trying to reach [DOMAIN_NAME] Connected again... 0% clear filter new 1" at bounding box center [405, 205] width 811 height 410
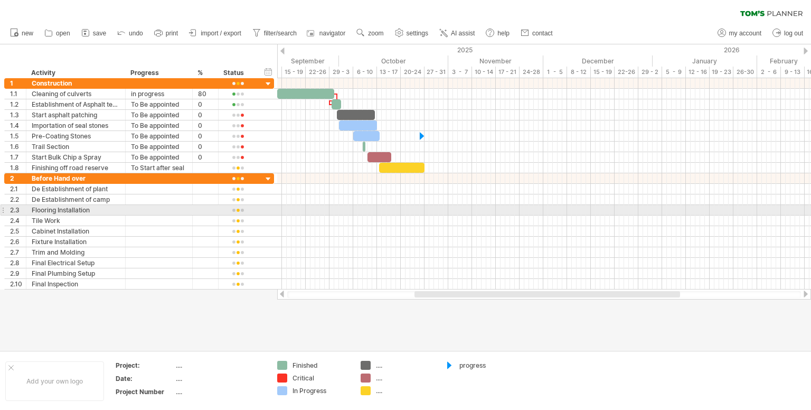
click at [52, 207] on div "Flooring Installation" at bounding box center [76, 210] width 88 height 10
click at [99, 205] on input "**********" at bounding box center [76, 210] width 88 height 10
type input "*"
type input "**********"
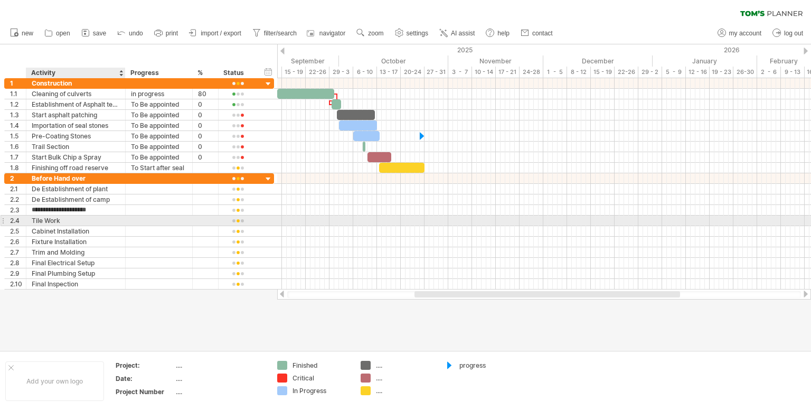
click at [66, 220] on div "Tile Work" at bounding box center [76, 221] width 88 height 10
type input "*"
type input "**********"
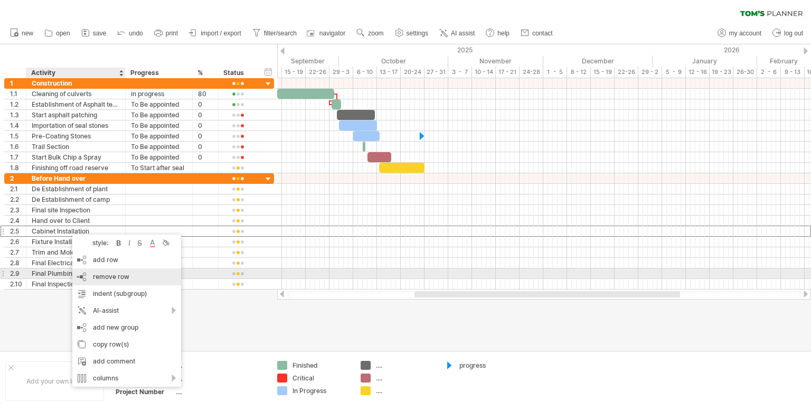
click at [107, 277] on span "remove row" at bounding box center [111, 277] width 36 height 8
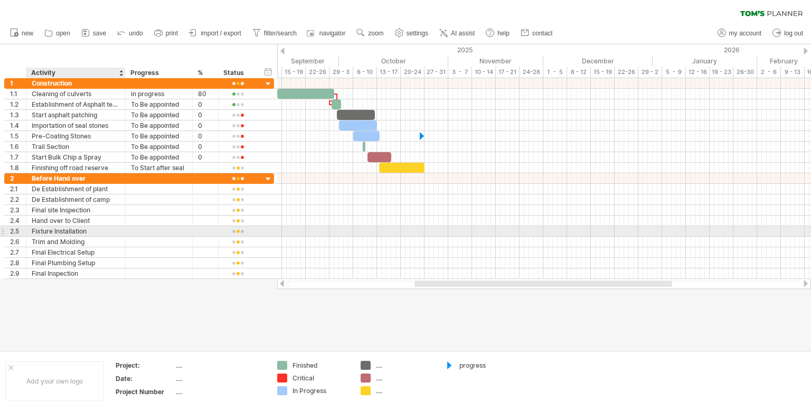
click at [47, 229] on div "Fixture Installation" at bounding box center [76, 231] width 88 height 10
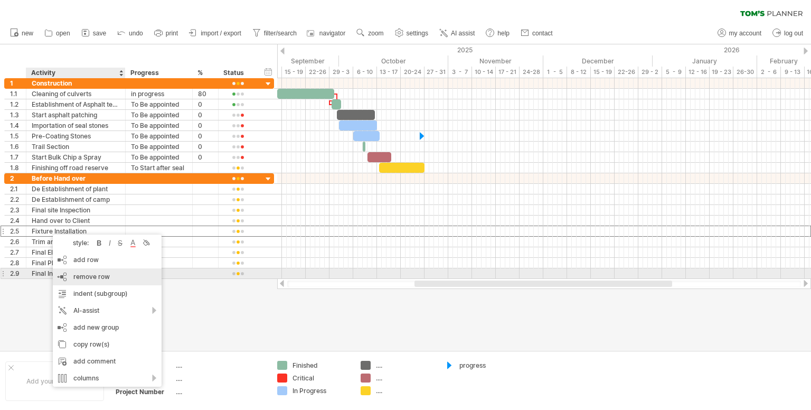
click at [69, 274] on div "remove row remove selected rows" at bounding box center [107, 276] width 109 height 17
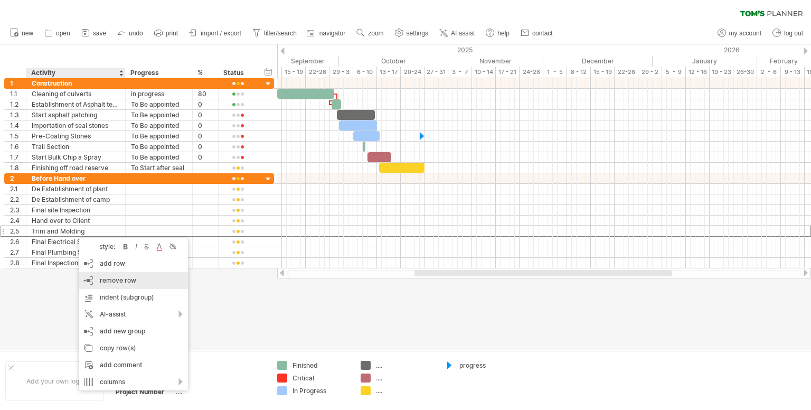
click at [113, 283] on span "remove row" at bounding box center [118, 280] width 36 height 8
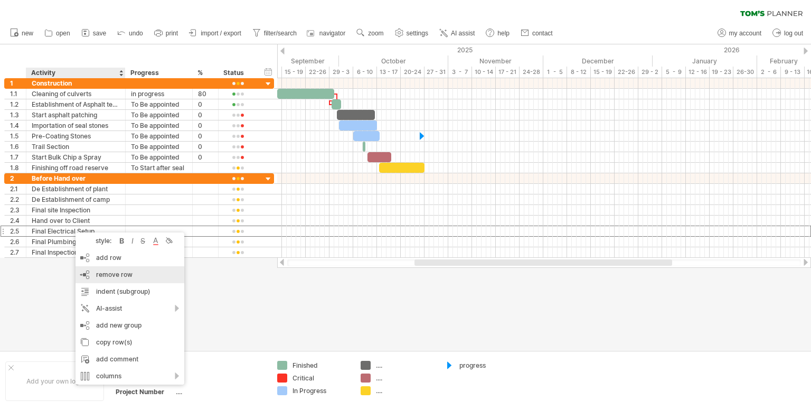
click at [120, 275] on span "remove row" at bounding box center [114, 274] width 36 height 8
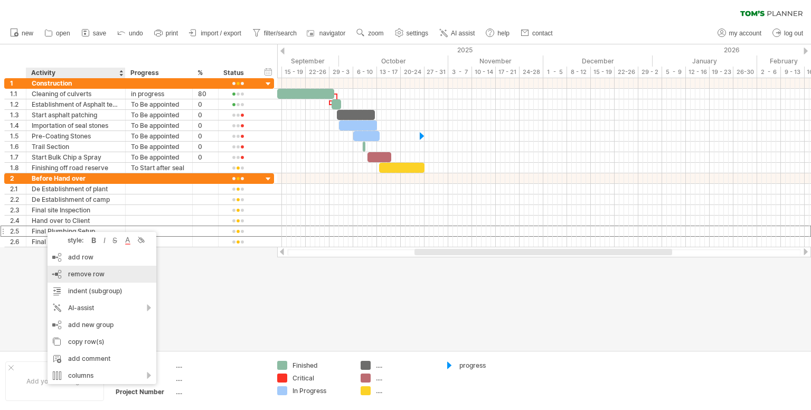
click at [79, 270] on span "remove row" at bounding box center [86, 274] width 36 height 8
click at [91, 277] on span "remove row" at bounding box center [91, 276] width 36 height 8
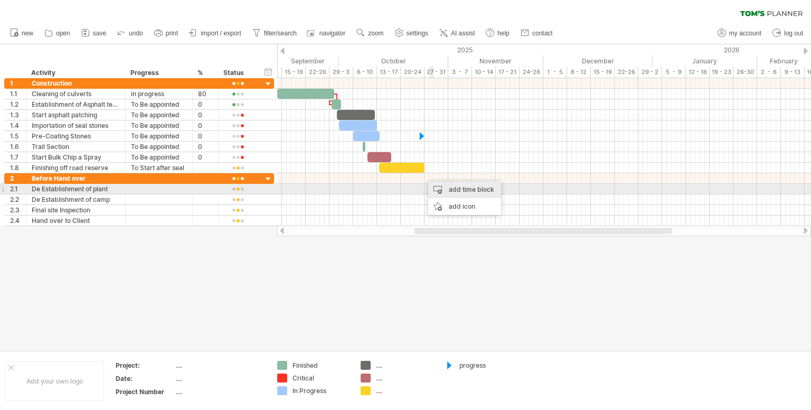
click at [456, 192] on div "add time block" at bounding box center [464, 189] width 73 height 17
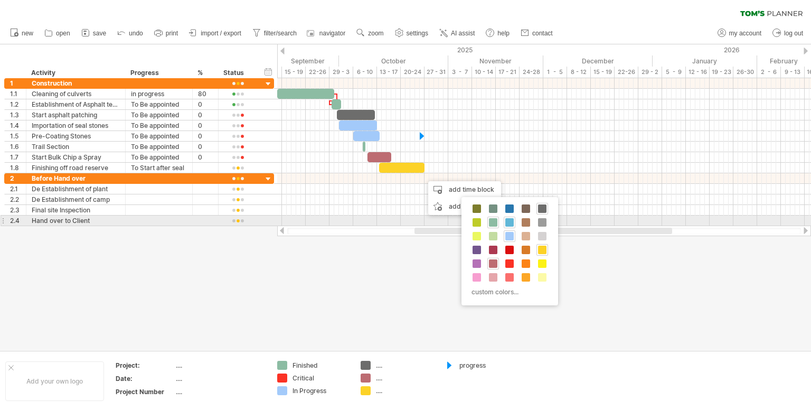
click at [507, 221] on span at bounding box center [510, 222] width 8 height 8
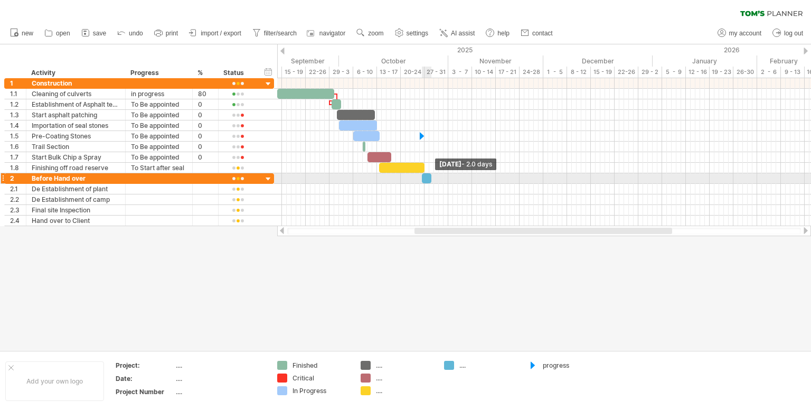
click at [429, 174] on span at bounding box center [431, 178] width 4 height 10
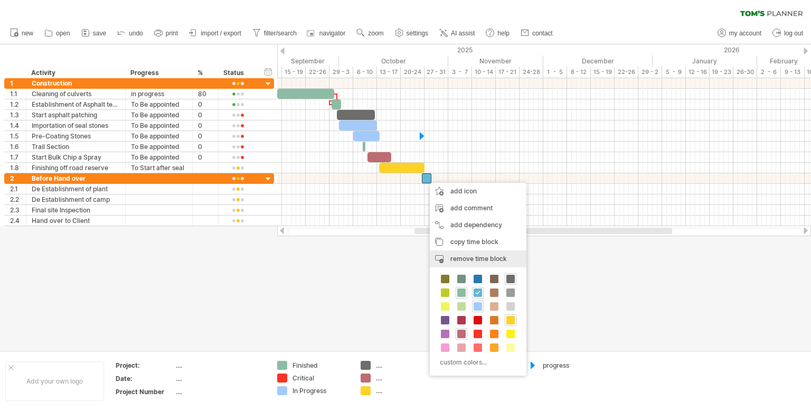
click at [478, 261] on span "remove time block" at bounding box center [479, 259] width 57 height 8
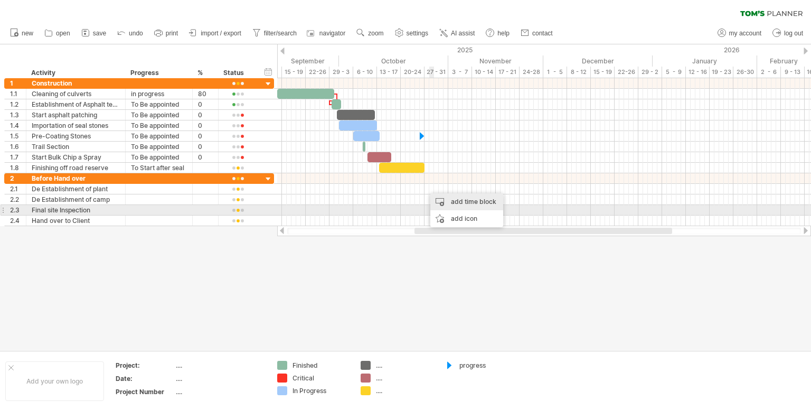
click at [464, 205] on div "add time block" at bounding box center [467, 201] width 73 height 17
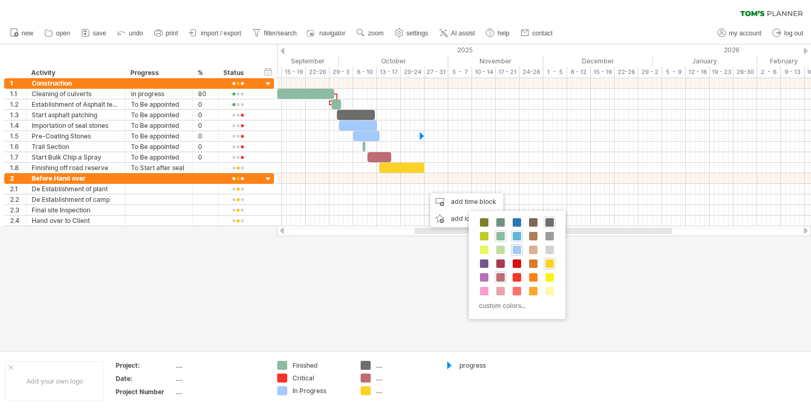
click at [515, 230] on div at bounding box center [517, 236] width 12 height 12
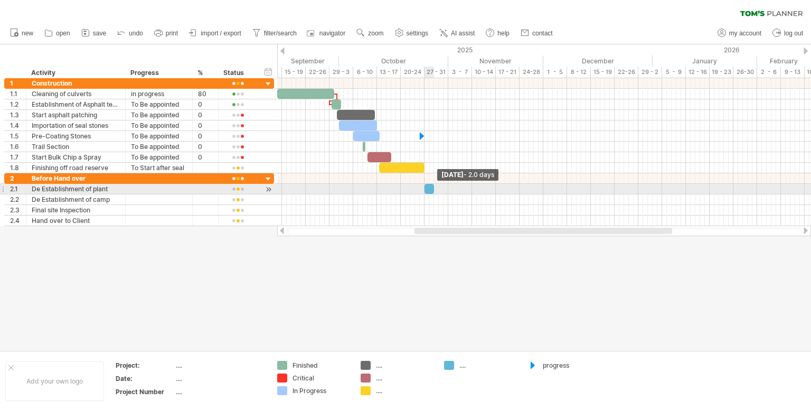
drag, startPoint x: 428, startPoint y: 189, endPoint x: 433, endPoint y: 185, distance: 6.0
click at [433, 185] on span at bounding box center [434, 189] width 4 height 10
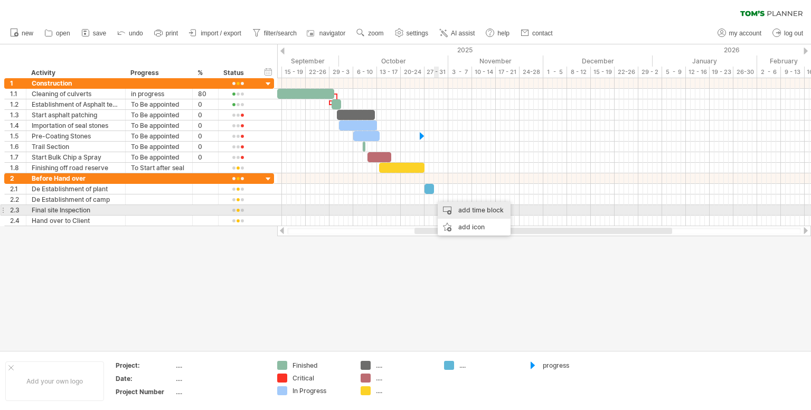
click at [450, 210] on div "add time block" at bounding box center [474, 210] width 73 height 17
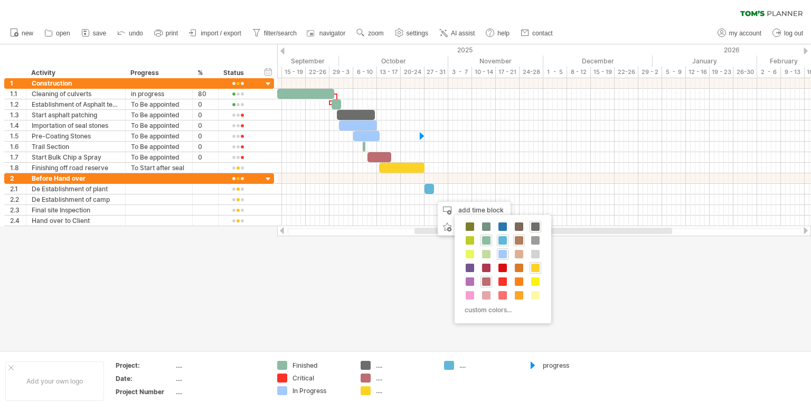
click at [521, 239] on span at bounding box center [519, 240] width 8 height 8
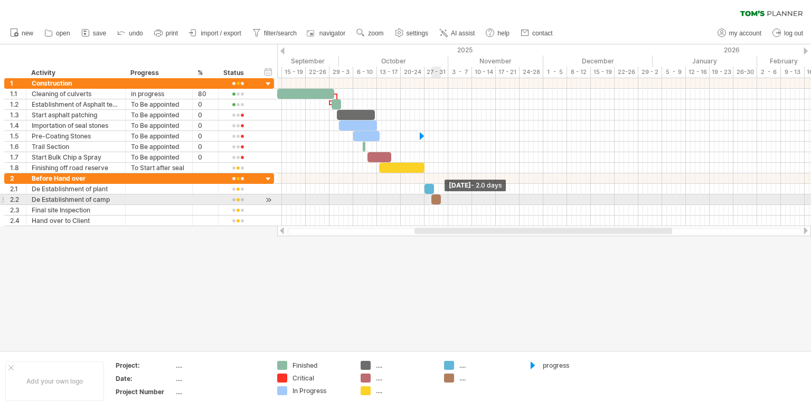
click at [439, 199] on span at bounding box center [441, 199] width 4 height 10
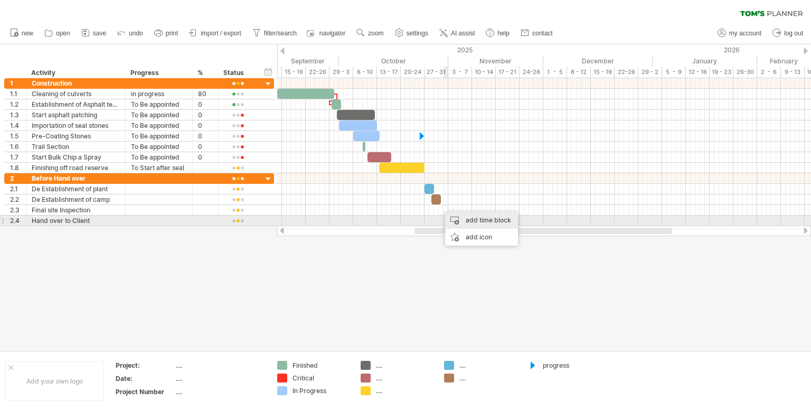
click at [461, 218] on div "add time block" at bounding box center [481, 220] width 73 height 17
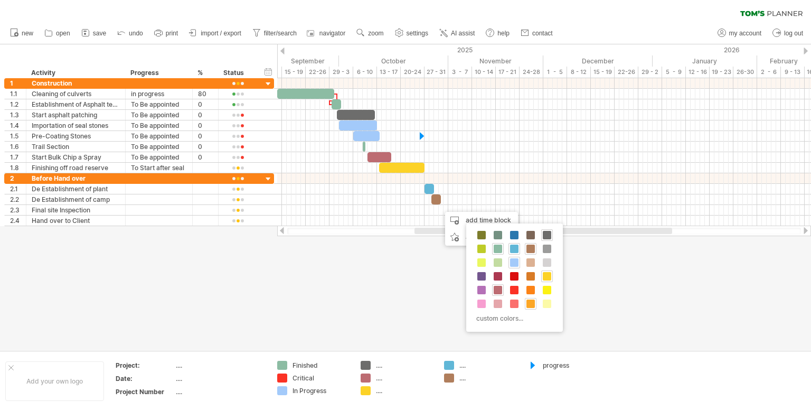
click at [530, 301] on span at bounding box center [531, 304] width 8 height 8
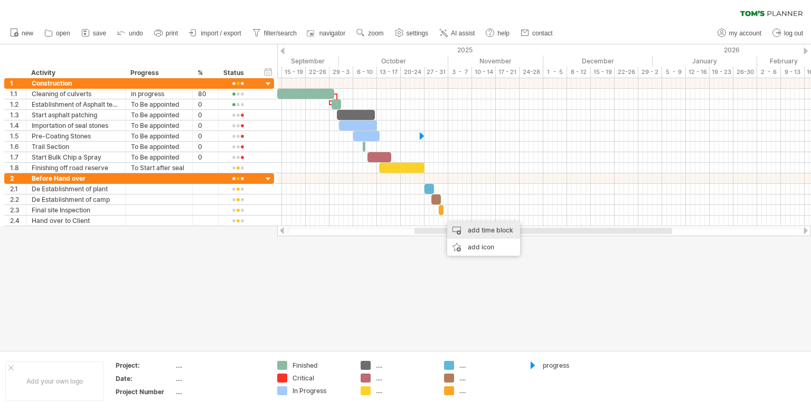
click at [473, 232] on div "add time block" at bounding box center [483, 230] width 73 height 17
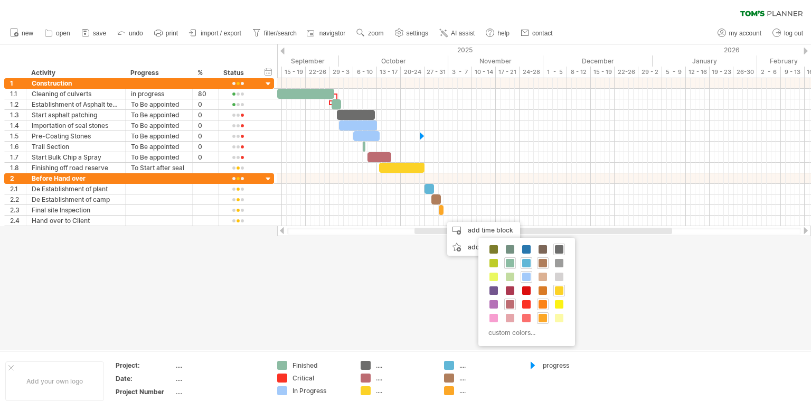
click at [543, 301] on span at bounding box center [543, 304] width 8 height 8
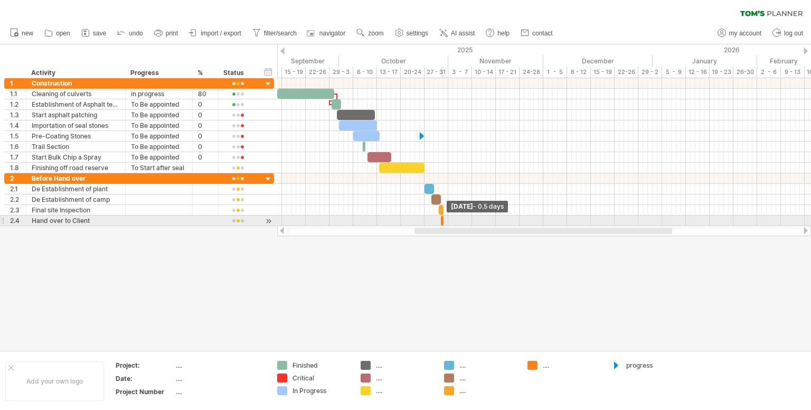
click at [442, 221] on span at bounding box center [444, 221] width 4 height 10
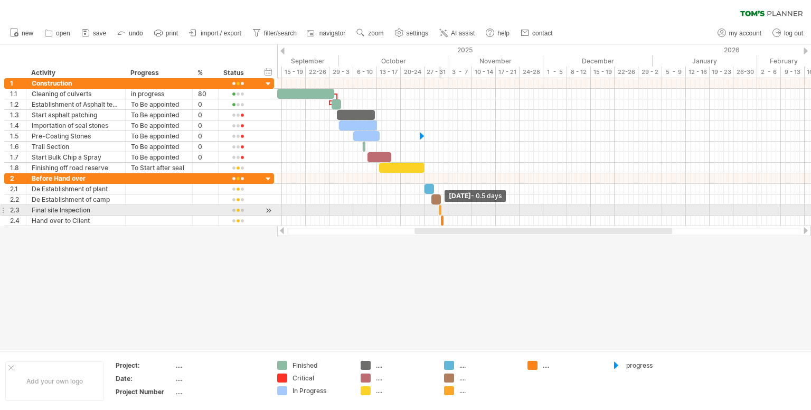
drag, startPoint x: 443, startPoint y: 209, endPoint x: 439, endPoint y: 213, distance: 5.6
click at [439, 213] on span at bounding box center [441, 210] width 4 height 10
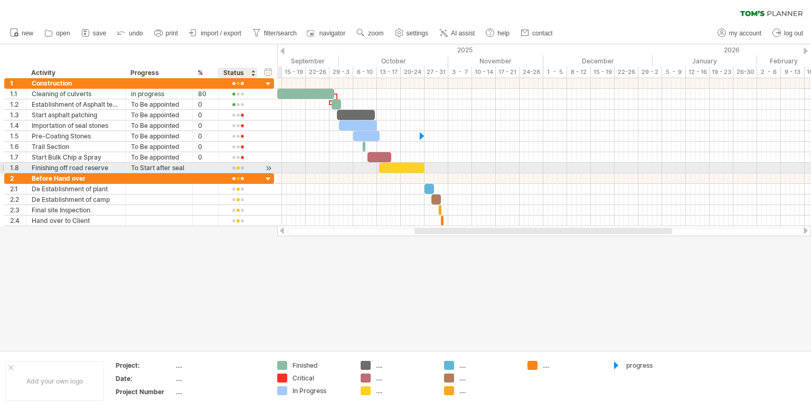
click at [243, 165] on div at bounding box center [238, 168] width 28 height 8
click at [241, 165] on div at bounding box center [238, 168] width 28 height 8
click at [242, 167] on div at bounding box center [238, 168] width 28 height 8
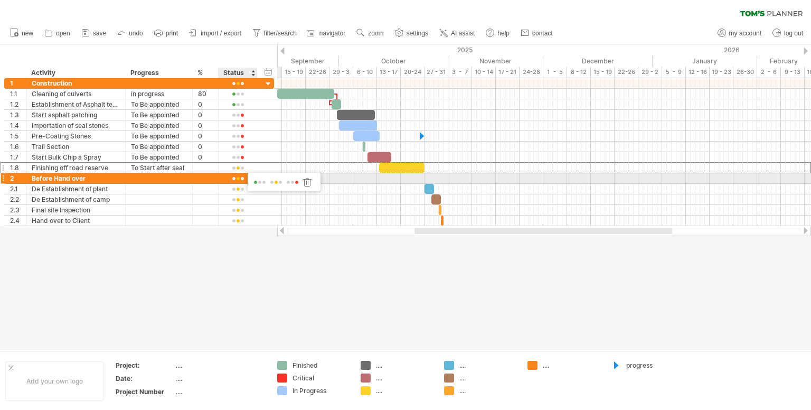
click at [293, 182] on span at bounding box center [292, 183] width 15 height 8
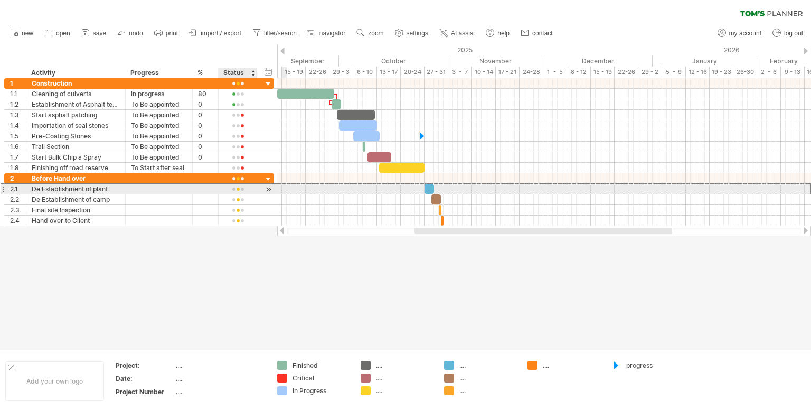
click at [240, 189] on div at bounding box center [238, 189] width 28 height 8
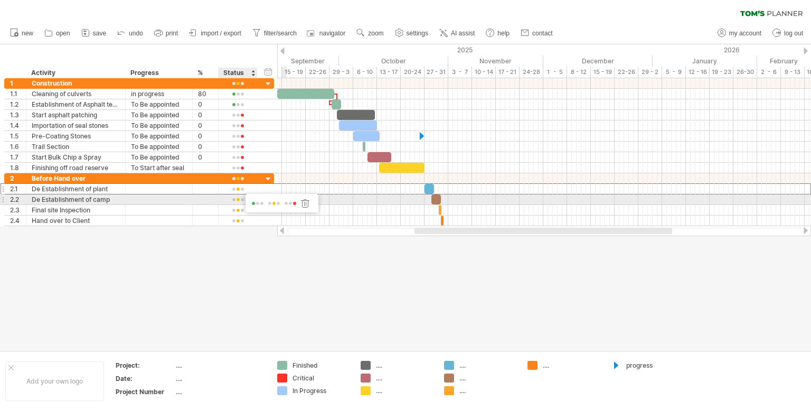
click at [290, 204] on span at bounding box center [290, 204] width 15 height 8
click at [237, 198] on div at bounding box center [238, 200] width 28 height 8
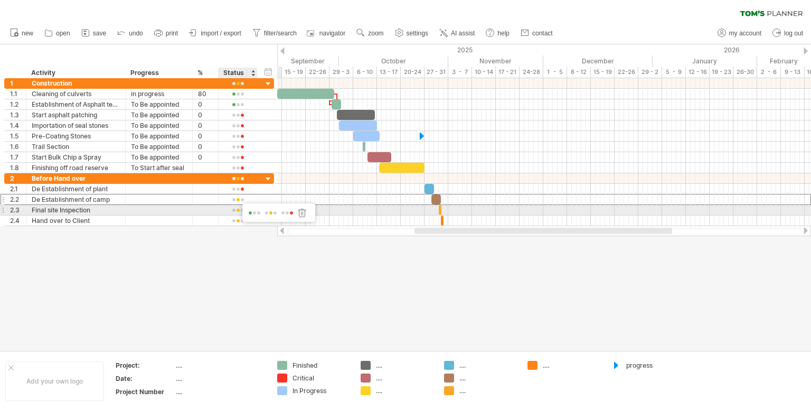
click at [287, 210] on span at bounding box center [287, 213] width 15 height 8
click at [233, 211] on div at bounding box center [238, 211] width 28 height 8
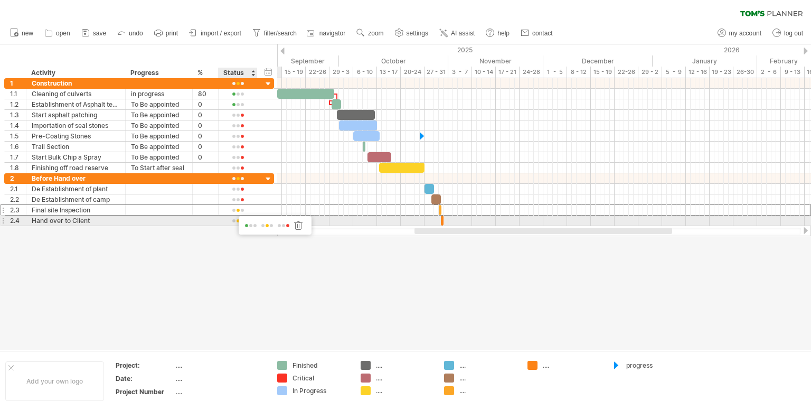
click at [277, 223] on span at bounding box center [283, 226] width 15 height 8
click at [238, 219] on div at bounding box center [238, 221] width 28 height 8
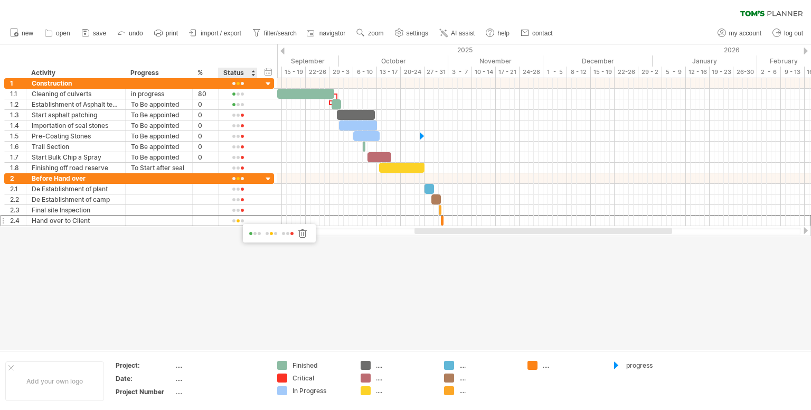
click at [285, 235] on span at bounding box center [287, 234] width 15 height 8
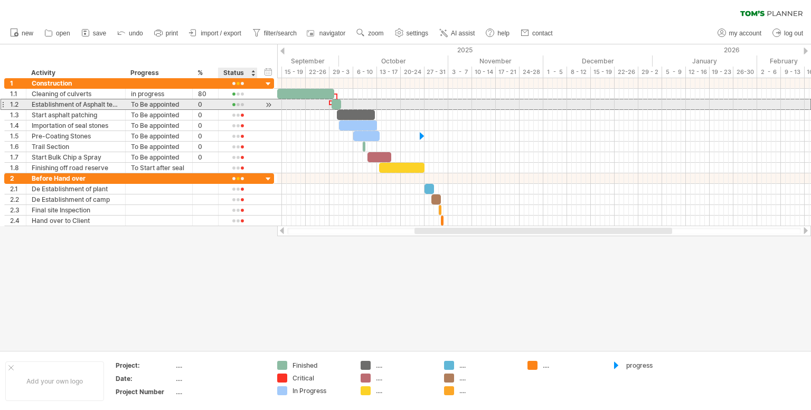
click at [240, 101] on div at bounding box center [238, 105] width 28 height 8
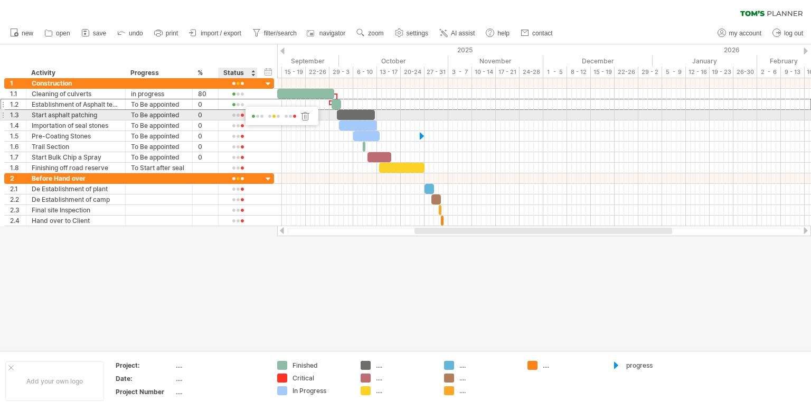
click at [291, 114] on span at bounding box center [290, 117] width 15 height 8
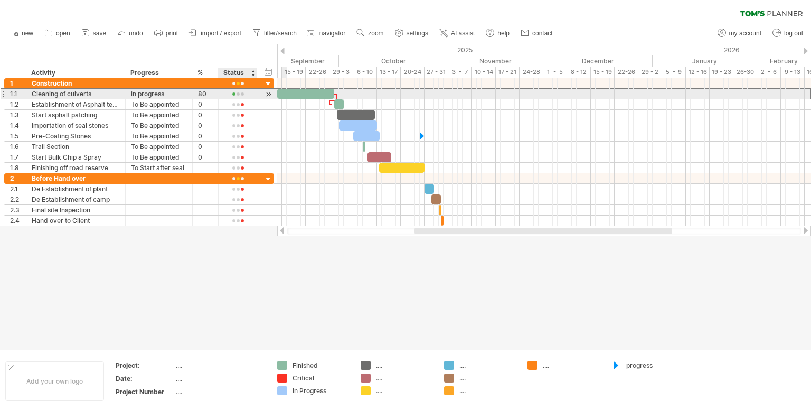
click at [238, 93] on div at bounding box center [238, 94] width 28 height 8
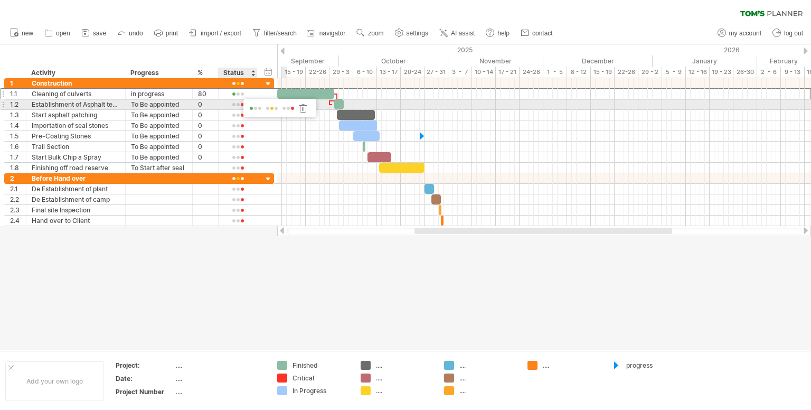
click at [270, 109] on span at bounding box center [272, 109] width 15 height 8
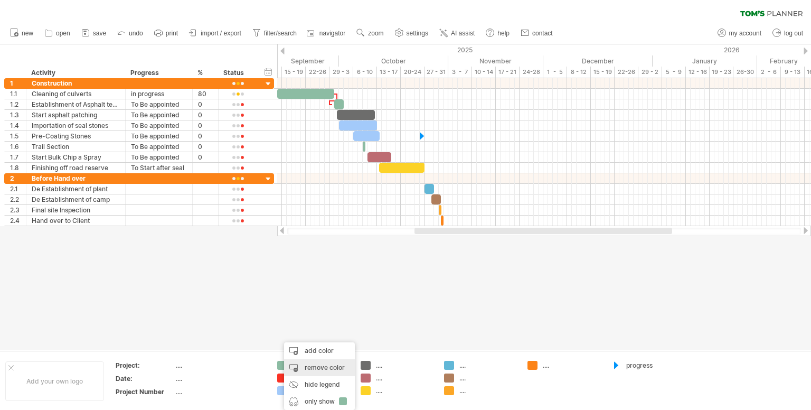
click at [306, 364] on div "remove color" at bounding box center [319, 367] width 71 height 17
click at [319, 370] on div "remove color" at bounding box center [325, 367] width 71 height 17
click at [320, 363] on div "remove color" at bounding box center [323, 367] width 71 height 17
click at [313, 370] on div "remove color" at bounding box center [321, 367] width 71 height 17
click at [329, 372] on div "remove color" at bounding box center [321, 367] width 71 height 17
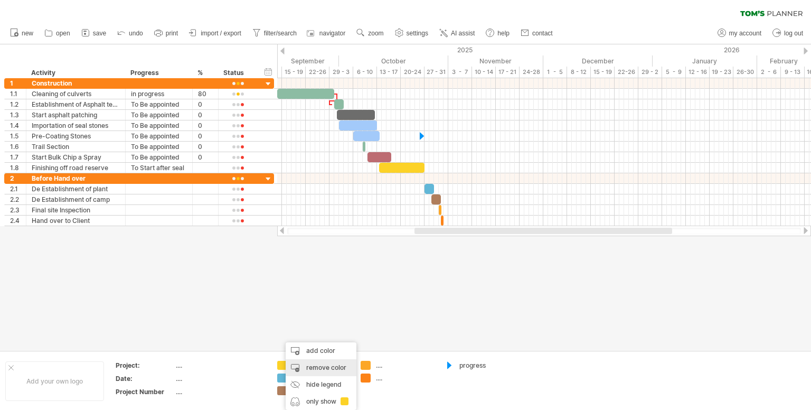
click at [329, 366] on div "remove color" at bounding box center [321, 367] width 71 height 17
click at [325, 367] on div "remove color" at bounding box center [323, 367] width 71 height 17
click at [321, 319] on div at bounding box center [405, 197] width 811 height 306
click at [332, 369] on div "remove color" at bounding box center [323, 367] width 71 height 17
click at [317, 369] on div "remove color" at bounding box center [323, 367] width 71 height 17
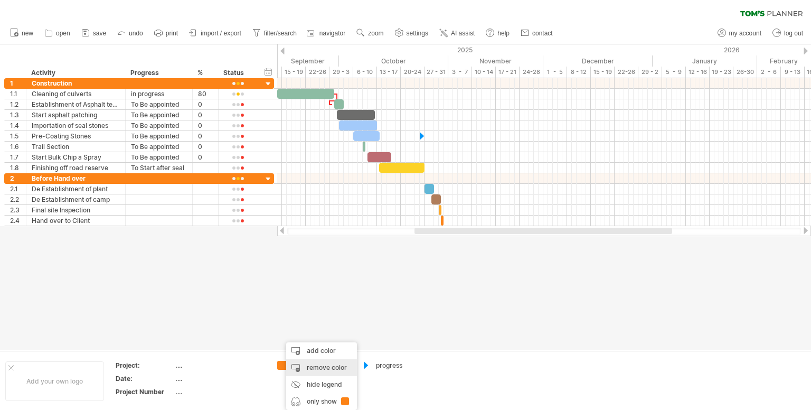
click at [323, 371] on div "remove color" at bounding box center [321, 367] width 71 height 17
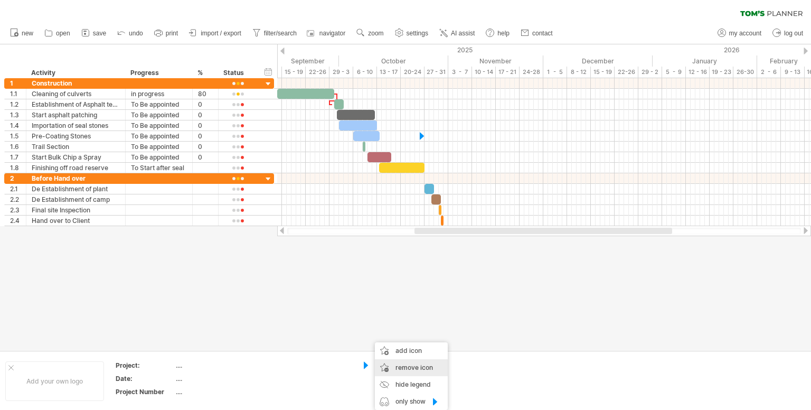
click at [397, 369] on span "remove icon" at bounding box center [415, 367] width 38 height 8
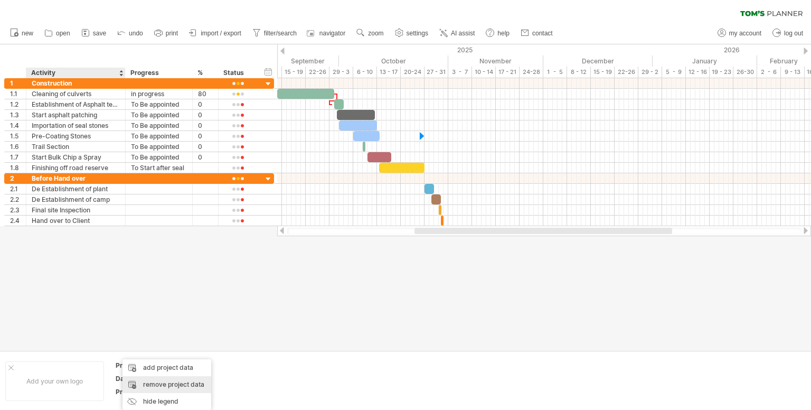
click at [156, 385] on div "remove project data" at bounding box center [167, 384] width 89 height 17
click at [156, 385] on div "remove project data" at bounding box center [177, 384] width 89 height 17
click at [176, 384] on div "remove project data" at bounding box center [187, 384] width 89 height 17
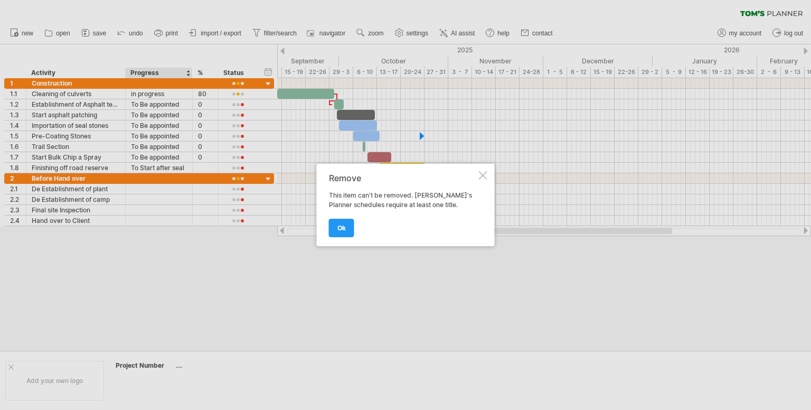
click at [484, 171] on div at bounding box center [483, 175] width 8 height 8
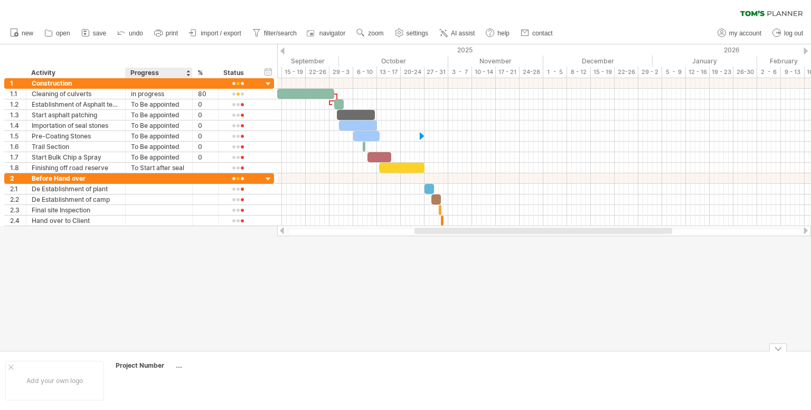
click at [179, 368] on div "...." at bounding box center [220, 365] width 89 height 9
type input "*****"
click at [151, 311] on div at bounding box center [405, 197] width 811 height 306
click at [763, 11] on icon at bounding box center [772, 14] width 62 height 6
click at [95, 37] on link "save" at bounding box center [94, 33] width 31 height 14
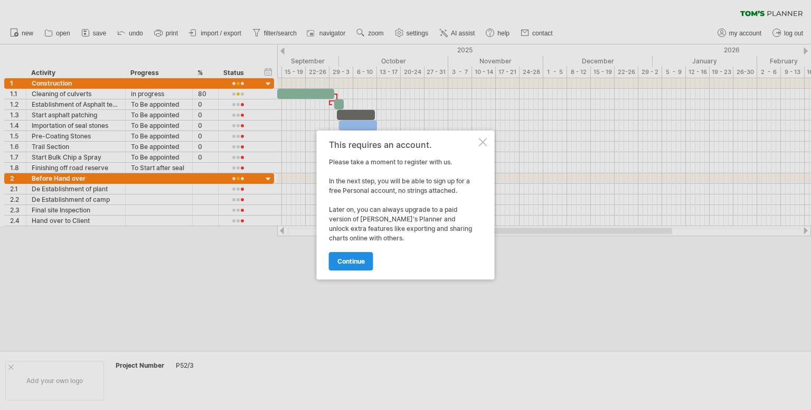
click at [339, 265] on span "continue" at bounding box center [351, 261] width 27 height 8
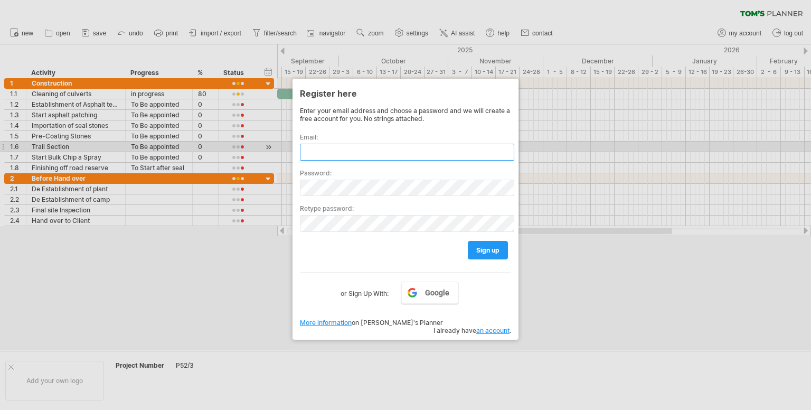
click at [389, 146] on input "text" at bounding box center [407, 152] width 214 height 17
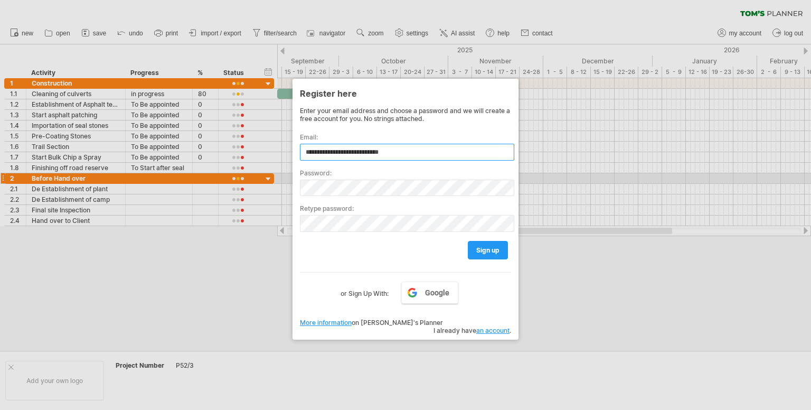
type input "**********"
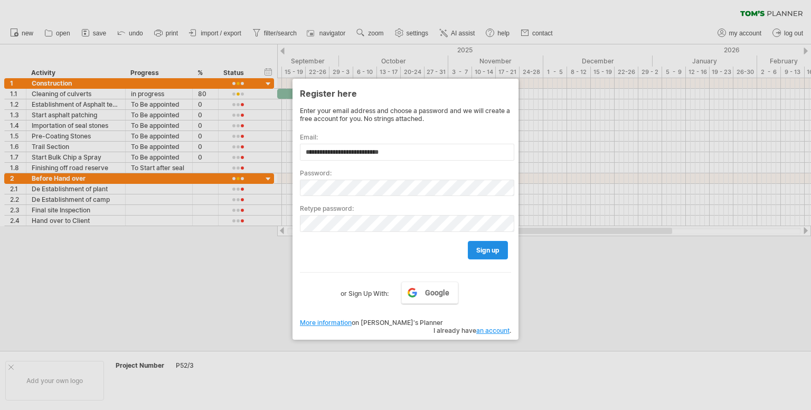
click at [484, 250] on span "sign up" at bounding box center [487, 250] width 23 height 8
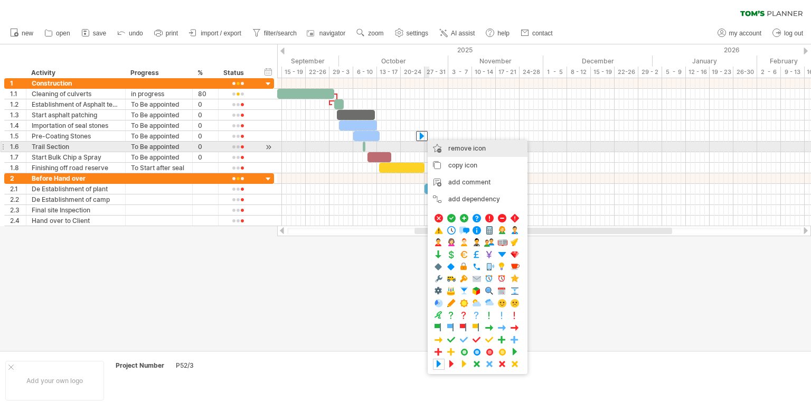
click at [467, 147] on span "remove icon" at bounding box center [467, 148] width 38 height 8
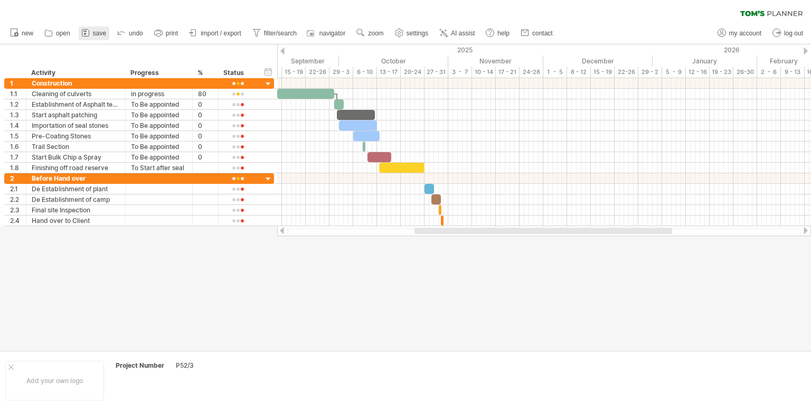
click at [90, 33] on icon at bounding box center [85, 32] width 11 height 11
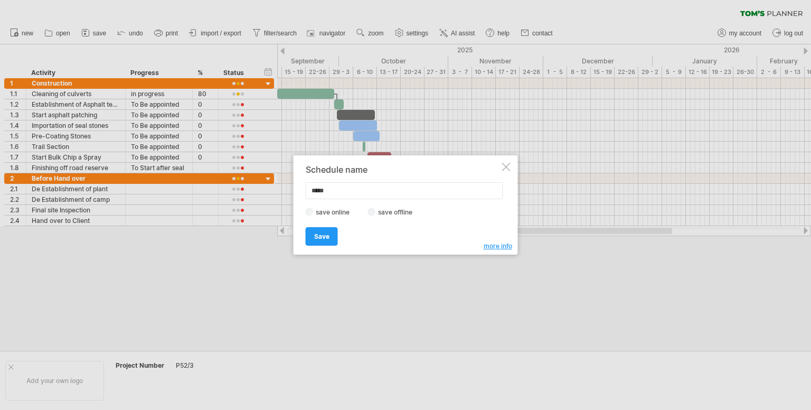
type input "*****"
click at [396, 208] on label "save offline" at bounding box center [399, 212] width 46 height 8
click at [318, 239] on span "Save" at bounding box center [321, 236] width 15 height 8
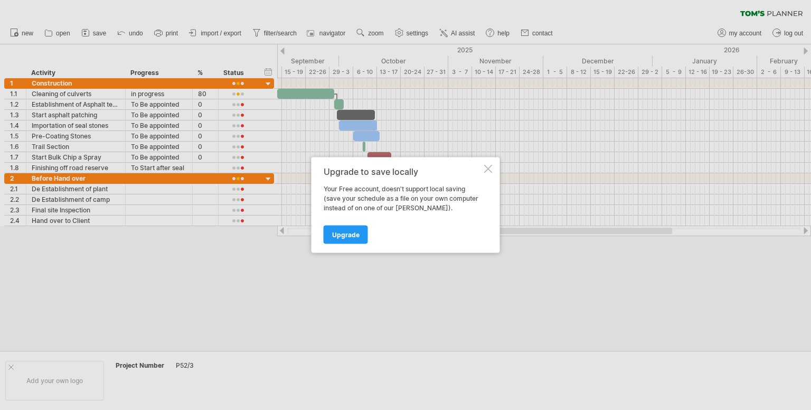
click at [488, 169] on div at bounding box center [488, 169] width 8 height 8
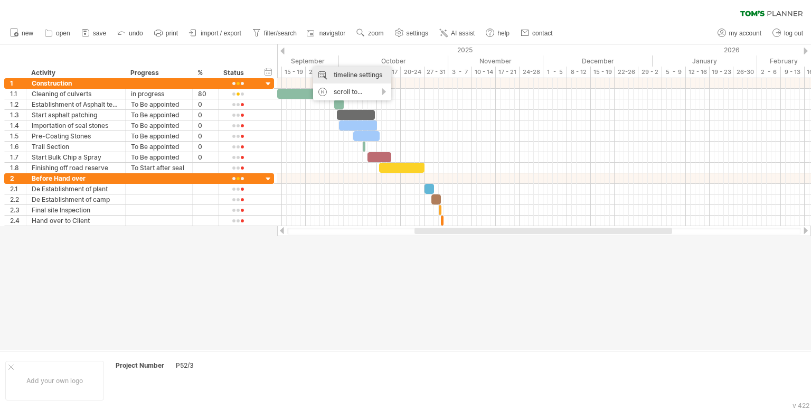
click at [330, 71] on div "timeline settings" at bounding box center [352, 75] width 78 height 17
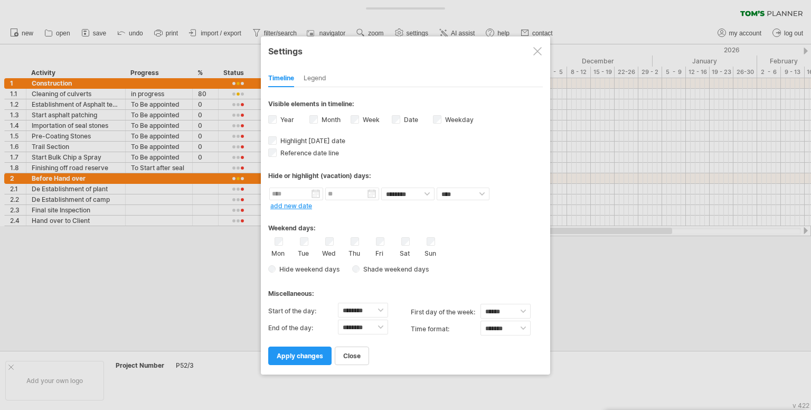
select select "*"
select select "**"
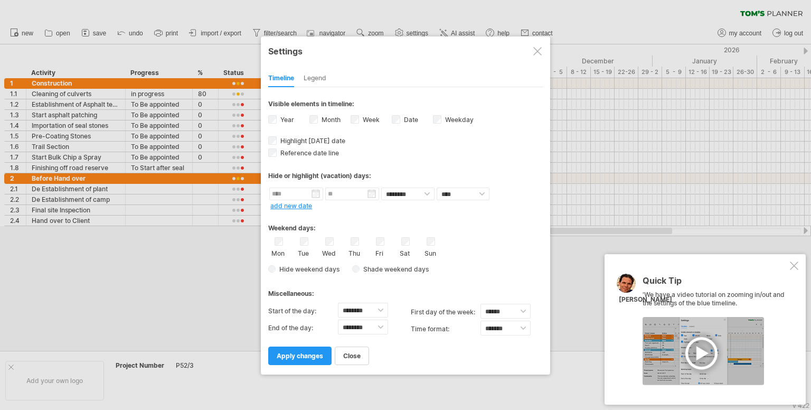
drag, startPoint x: 302, startPoint y: 353, endPoint x: 304, endPoint y: 362, distance: 8.6
click at [303, 356] on span "apply changes" at bounding box center [300, 356] width 46 height 8
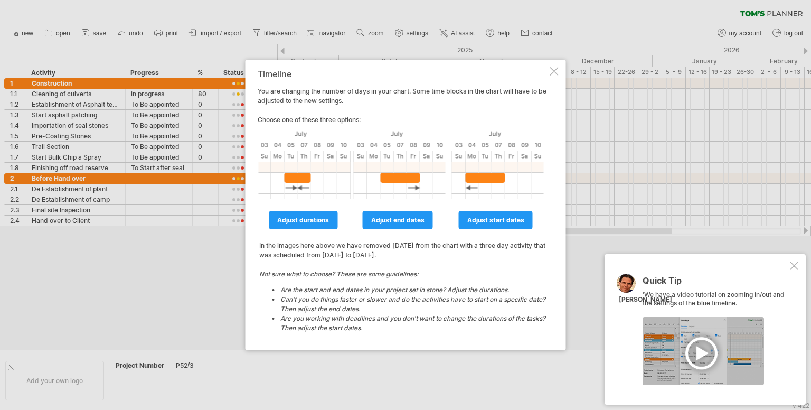
click at [553, 68] on div at bounding box center [554, 71] width 8 height 8
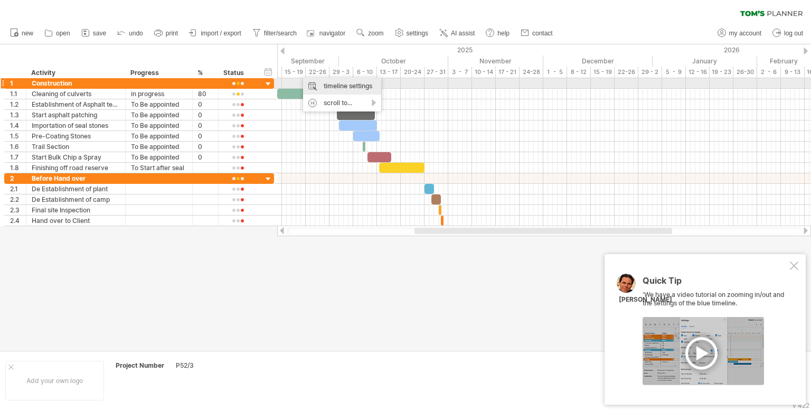
click at [351, 87] on div "timeline settings" at bounding box center [342, 86] width 78 height 17
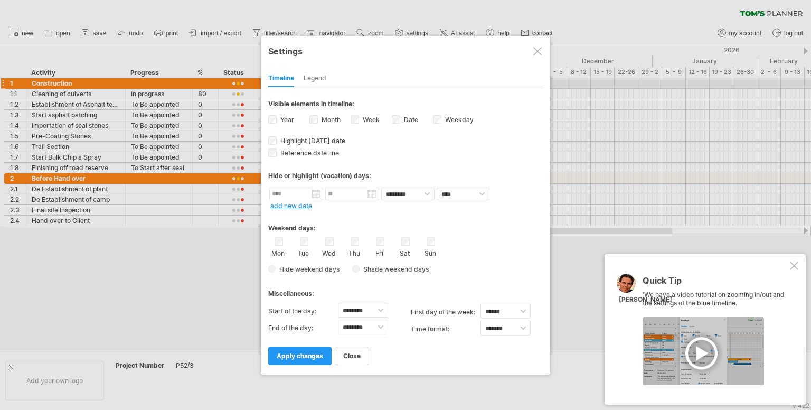
click at [319, 79] on div "Legend" at bounding box center [315, 78] width 23 height 17
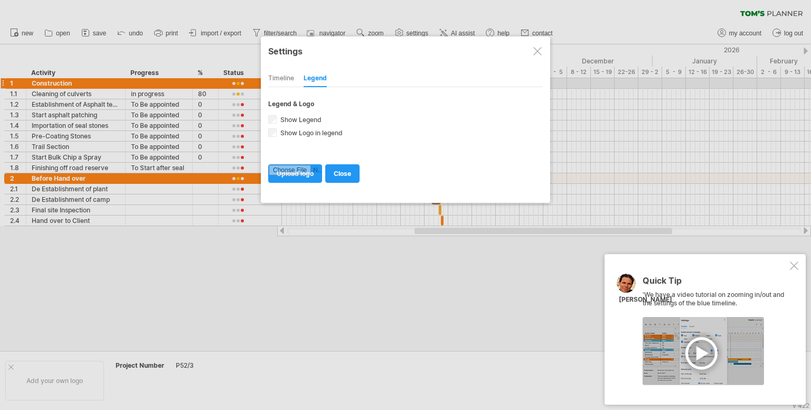
click at [283, 79] on div "Timeline" at bounding box center [281, 78] width 26 height 17
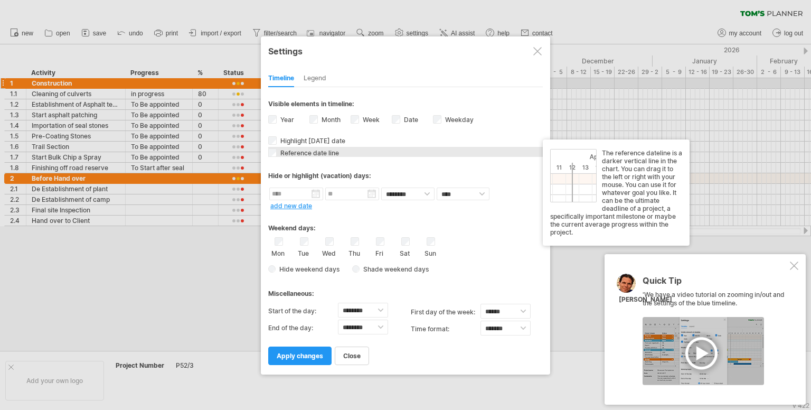
click at [310, 152] on span "Reference date line" at bounding box center [308, 153] width 61 height 8
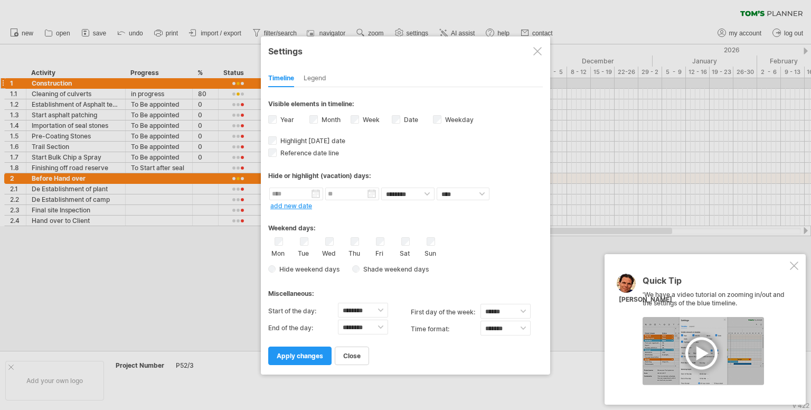
click at [277, 267] on span "Hide weekend days" at bounding box center [308, 269] width 64 height 8
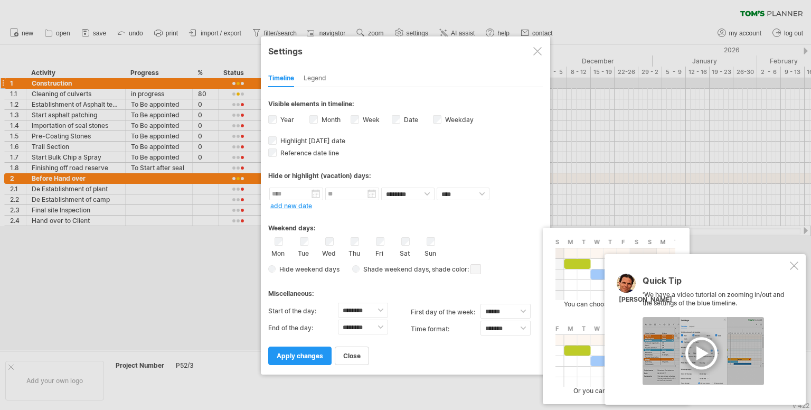
click at [474, 270] on span at bounding box center [476, 269] width 11 height 10
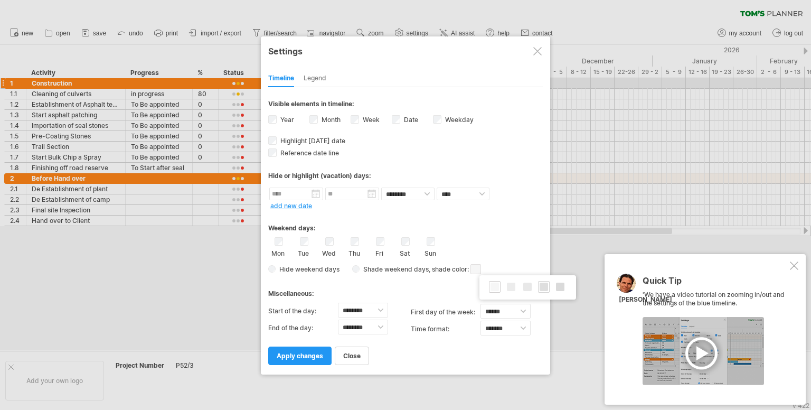
click at [545, 291] on div at bounding box center [544, 287] width 12 height 12
click at [304, 358] on span "apply changes" at bounding box center [300, 356] width 46 height 8
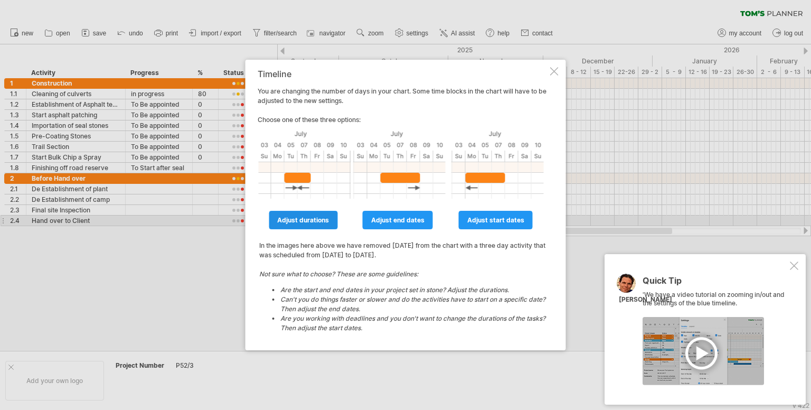
click at [300, 222] on span "adjust durations" at bounding box center [303, 220] width 52 height 8
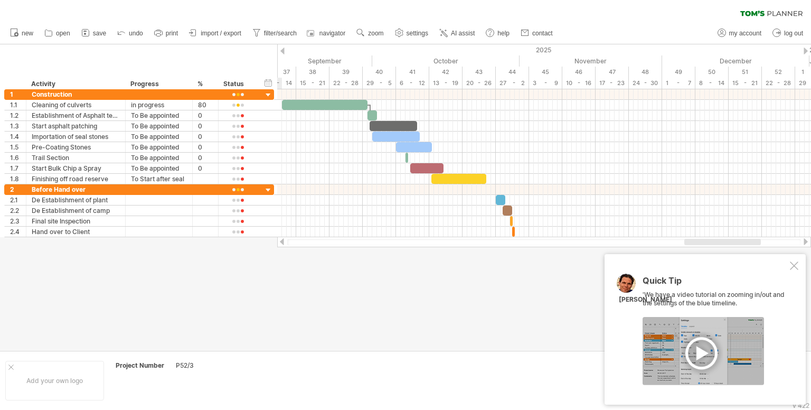
drag, startPoint x: 362, startPoint y: 240, endPoint x: 721, endPoint y: 258, distance: 359.7
click at [721, 258] on div "Trying to reach [DOMAIN_NAME] Connected again... 0% clear filter new 1" at bounding box center [405, 205] width 811 height 410
click at [344, 85] on div "timeline settings" at bounding box center [334, 86] width 78 height 17
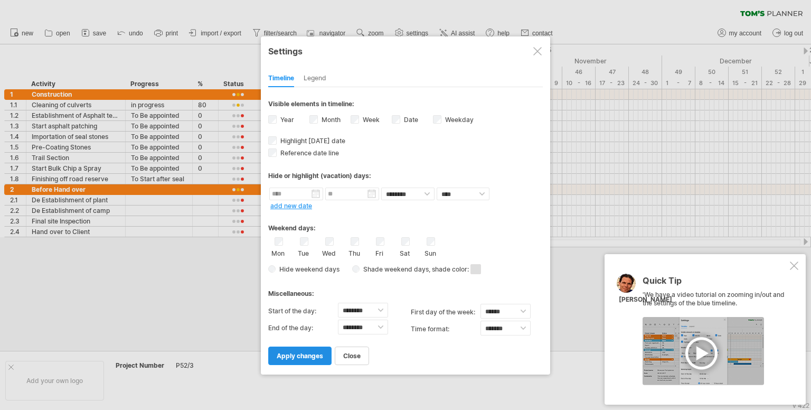
click at [304, 352] on span "apply changes" at bounding box center [300, 356] width 46 height 8
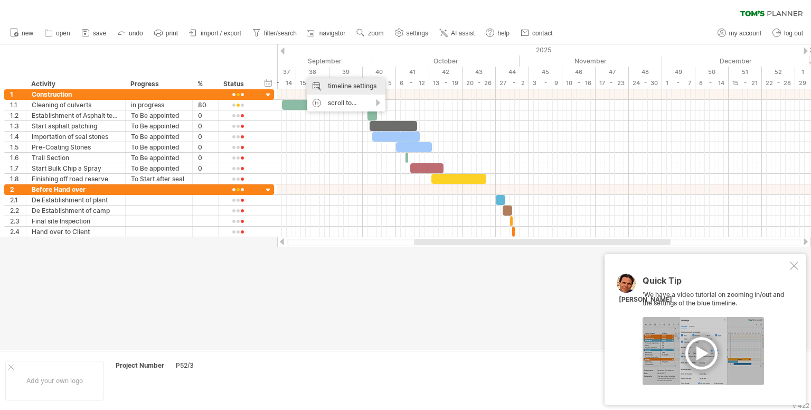
click at [328, 87] on div "timeline settings" at bounding box center [346, 86] width 78 height 17
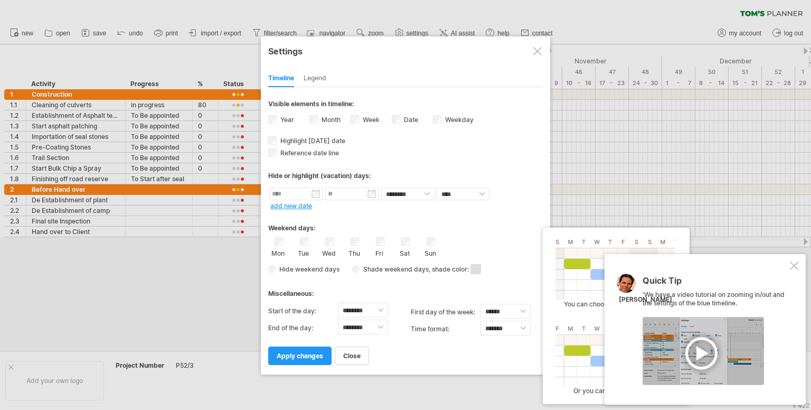
click at [478, 270] on span at bounding box center [476, 269] width 11 height 10
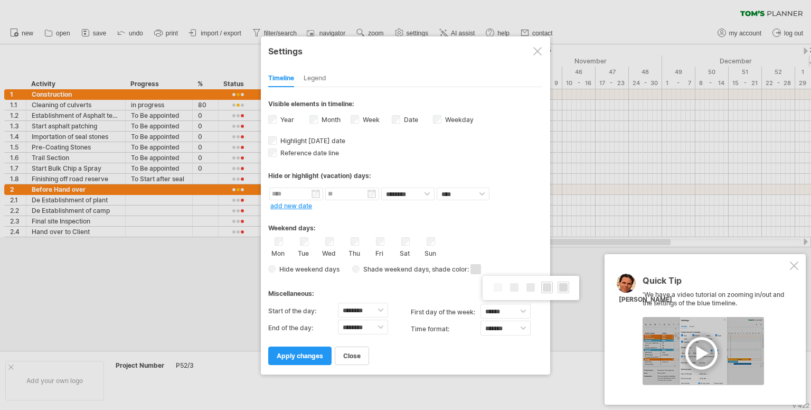
click at [560, 288] on span at bounding box center [563, 287] width 8 height 8
click at [314, 354] on span "apply changes" at bounding box center [300, 356] width 46 height 8
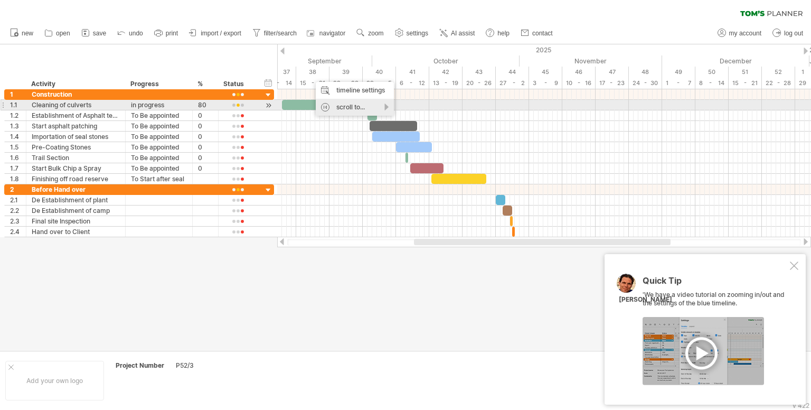
click at [351, 105] on div "scroll to..." at bounding box center [355, 107] width 78 height 17
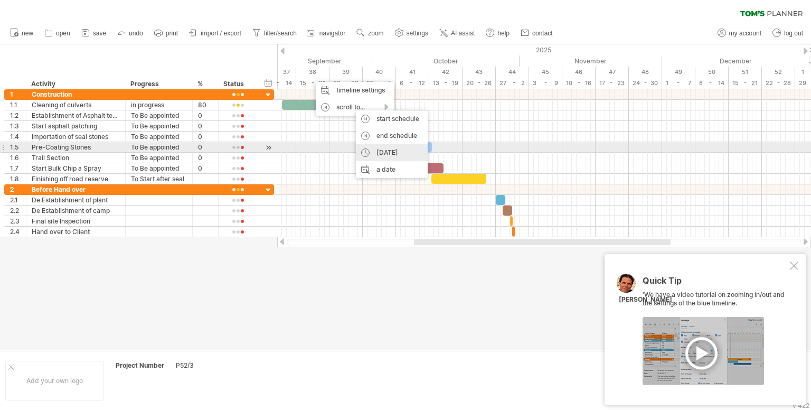
click at [382, 150] on div "[DATE]" at bounding box center [392, 152] width 72 height 17
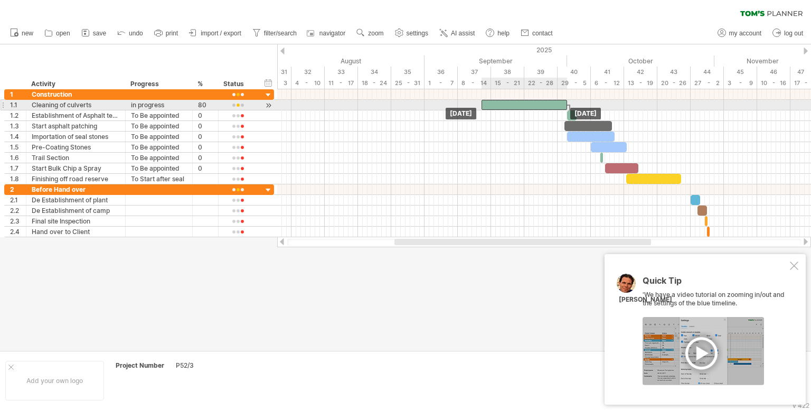
click at [484, 108] on div at bounding box center [525, 105] width 86 height 10
drag, startPoint x: 567, startPoint y: 104, endPoint x: 558, endPoint y: 106, distance: 9.4
click at [558, 106] on span at bounding box center [558, 105] width 4 height 10
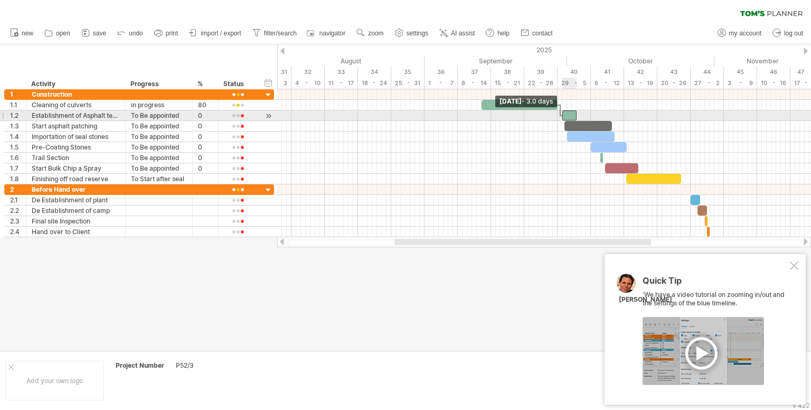
click at [562, 115] on span at bounding box center [562, 115] width 4 height 10
click at [564, 115] on span at bounding box center [565, 115] width 4 height 10
click at [571, 114] on span at bounding box center [572, 115] width 4 height 10
click at [602, 118] on div "remove dependency" at bounding box center [610, 118] width 90 height 17
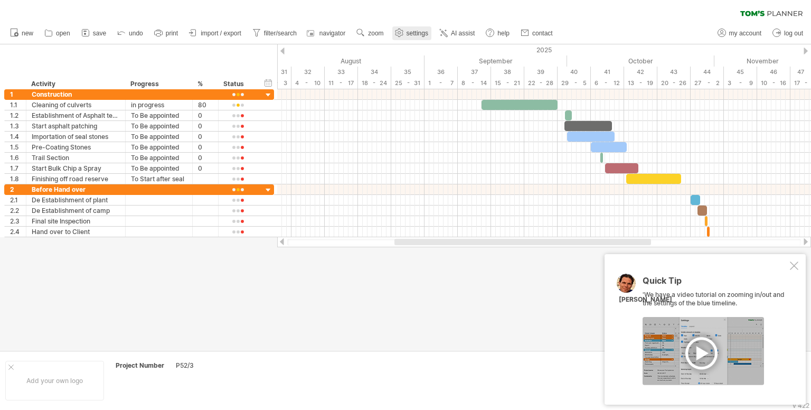
click at [412, 32] on span "settings" at bounding box center [418, 33] width 22 height 7
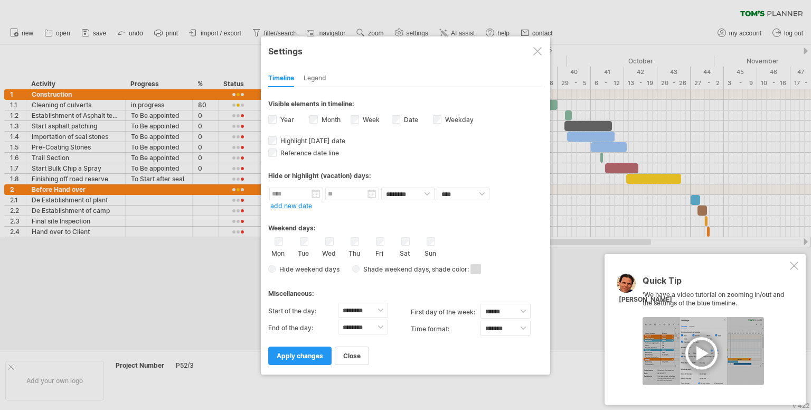
click at [400, 245] on div "Sat" at bounding box center [405, 247] width 13 height 20
click at [317, 355] on span "apply changes" at bounding box center [300, 356] width 46 height 8
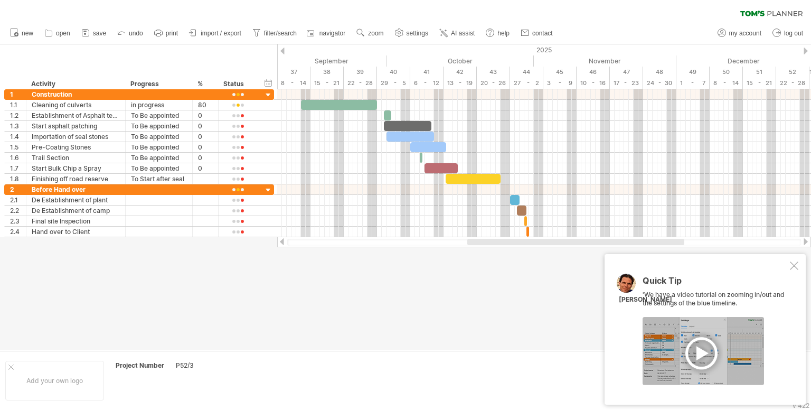
drag, startPoint x: 465, startPoint y: 241, endPoint x: 539, endPoint y: 244, distance: 73.5
click at [539, 244] on div at bounding box center [575, 242] width 217 height 6
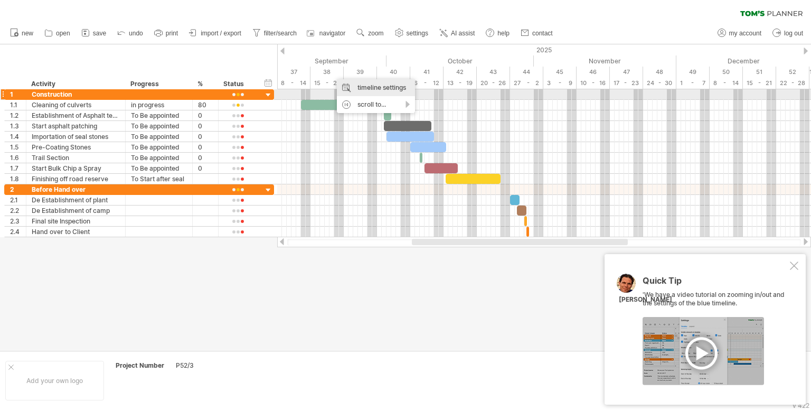
click at [363, 90] on div "timeline settings" at bounding box center [376, 87] width 78 height 17
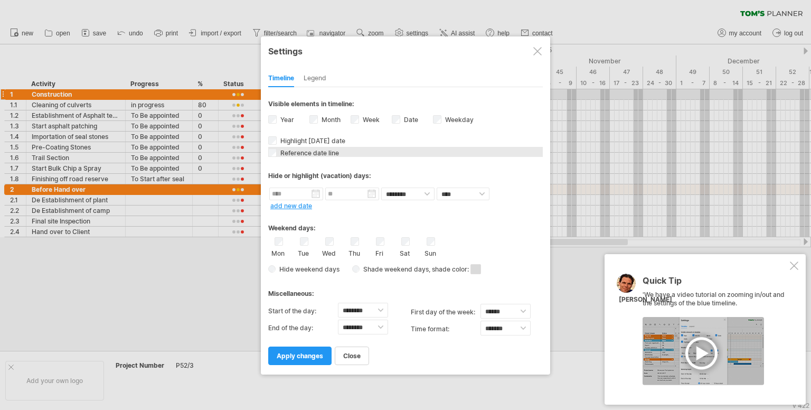
click at [285, 155] on span "Reference date line" at bounding box center [308, 153] width 61 height 8
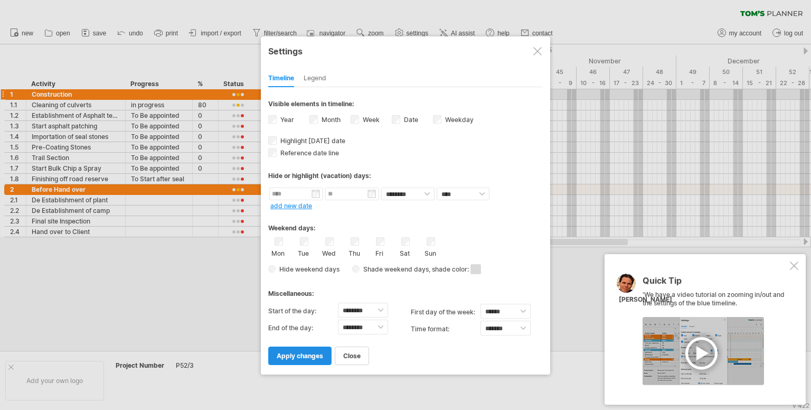
click at [306, 353] on span "apply changes" at bounding box center [300, 356] width 46 height 8
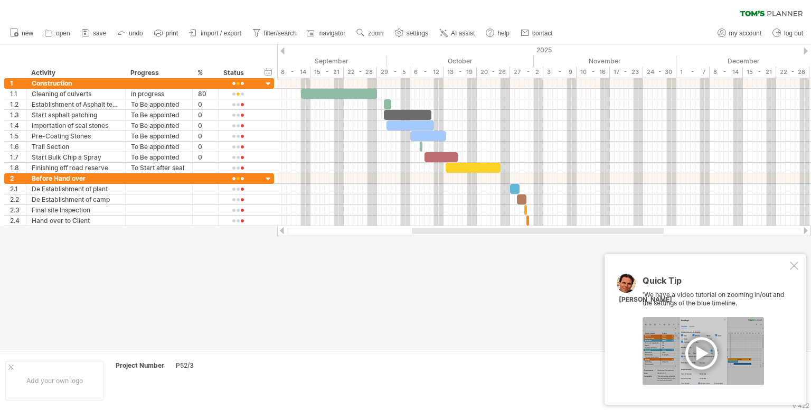
click at [794, 265] on div at bounding box center [794, 265] width 8 height 8
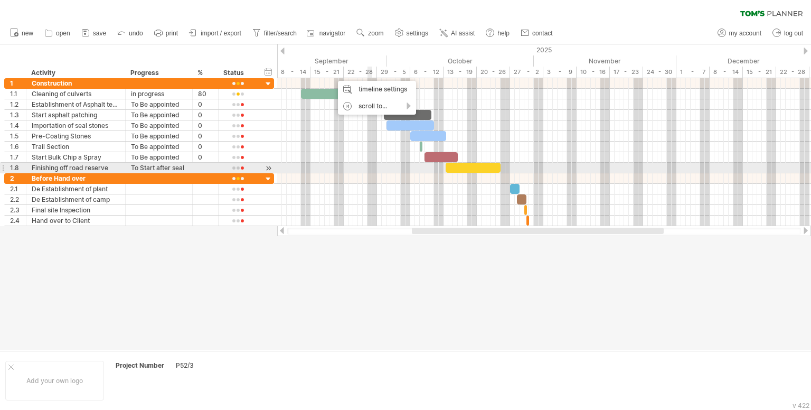
click at [370, 174] on div at bounding box center [544, 178] width 534 height 11
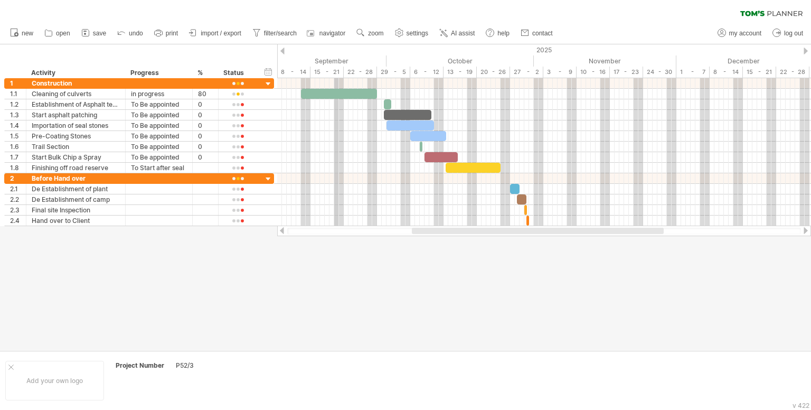
click at [337, 58] on div "September" at bounding box center [315, 60] width 143 height 11
click at [452, 57] on div "October" at bounding box center [460, 60] width 147 height 11
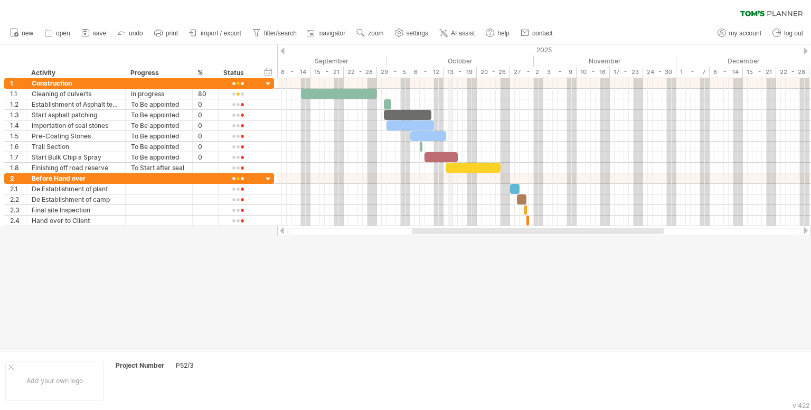
click at [452, 57] on div "October" at bounding box center [460, 60] width 147 height 11
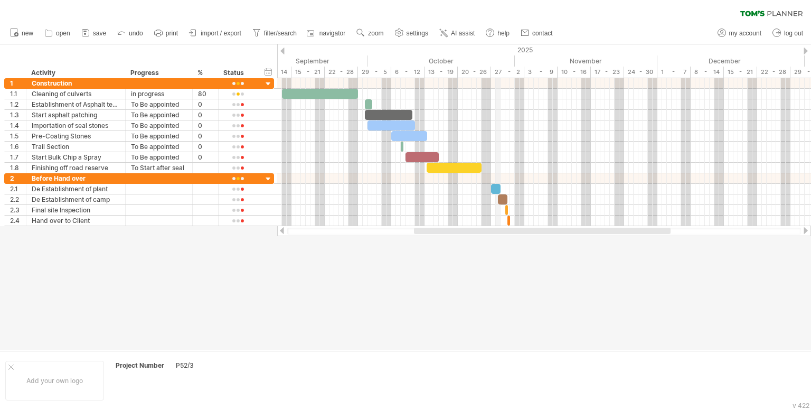
drag, startPoint x: 516, startPoint y: 62, endPoint x: 497, endPoint y: 70, distance: 20.8
